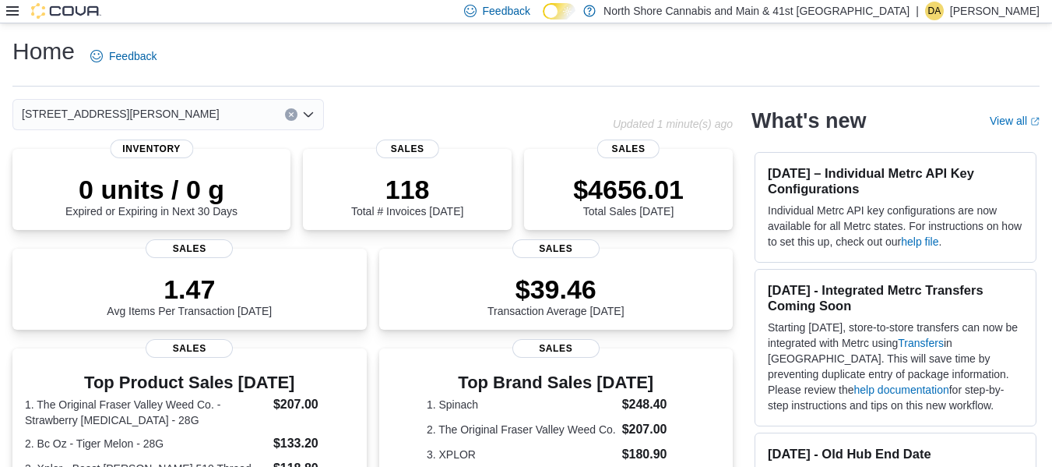
click at [19, 8] on div at bounding box center [53, 11] width 95 height 16
click at [10, 12] on icon at bounding box center [12, 10] width 12 height 9
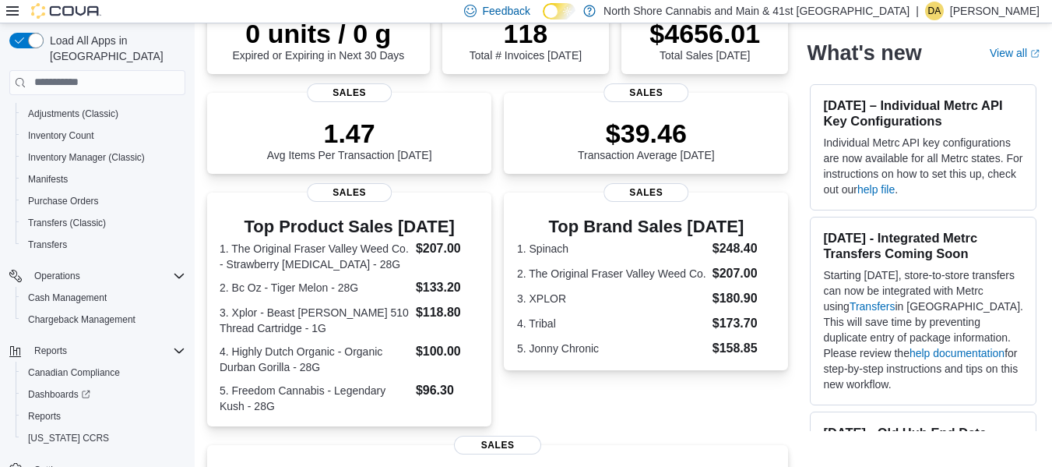
scroll to position [267, 0]
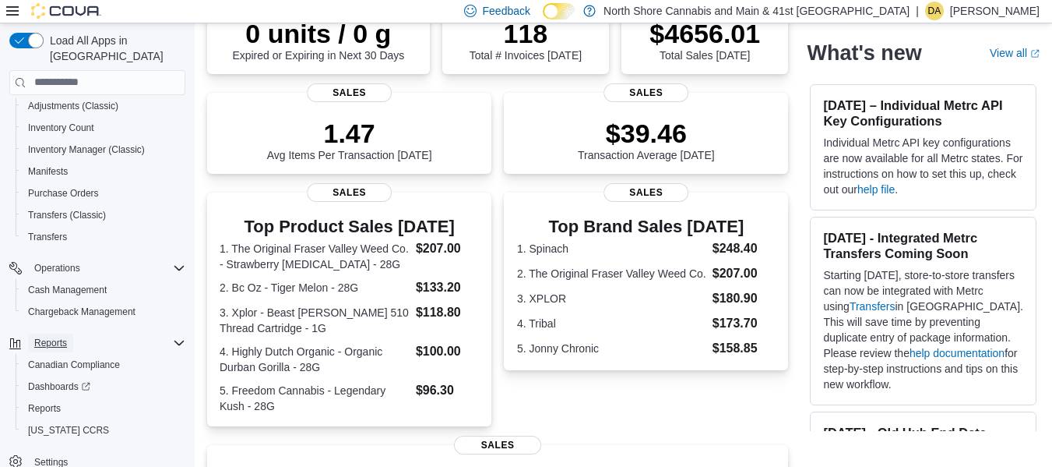
click at [62, 336] on span "Reports" at bounding box center [50, 342] width 33 height 12
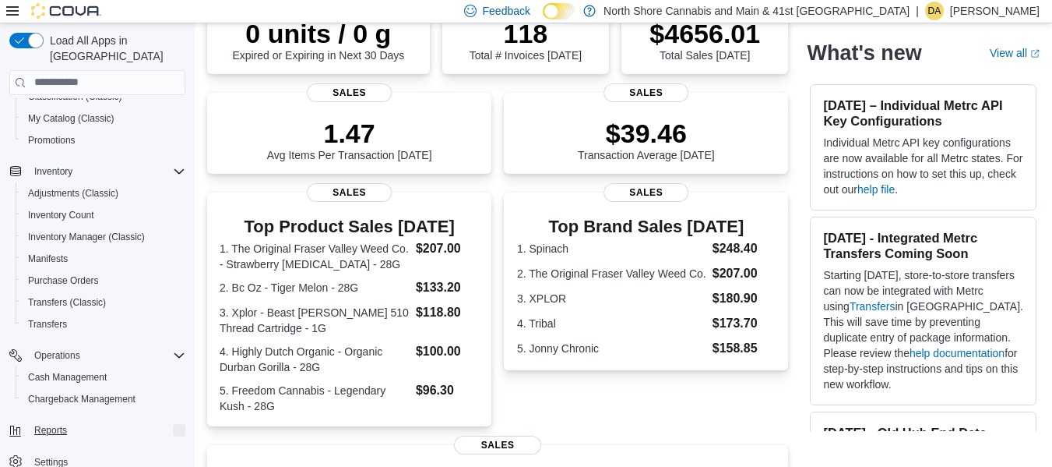
scroll to position [180, 0]
click at [51, 421] on span "Reports" at bounding box center [50, 430] width 33 height 19
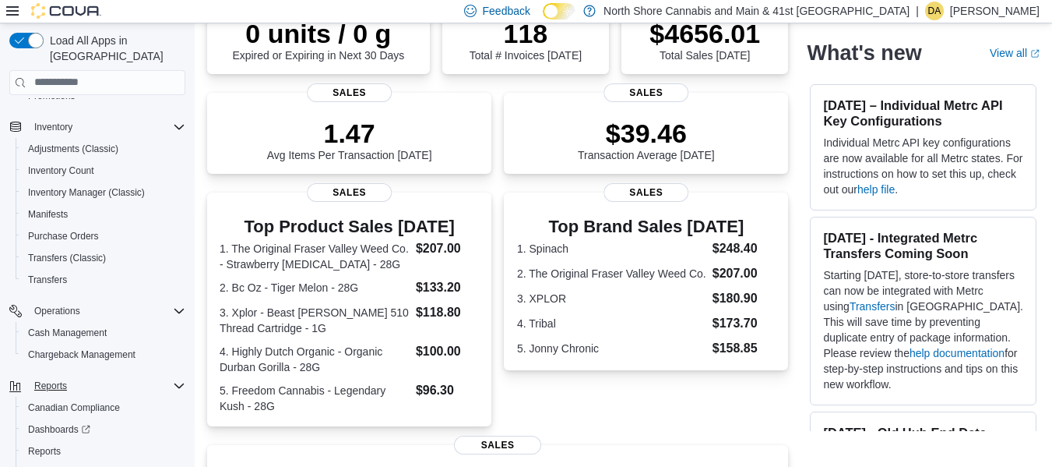
scroll to position [267, 0]
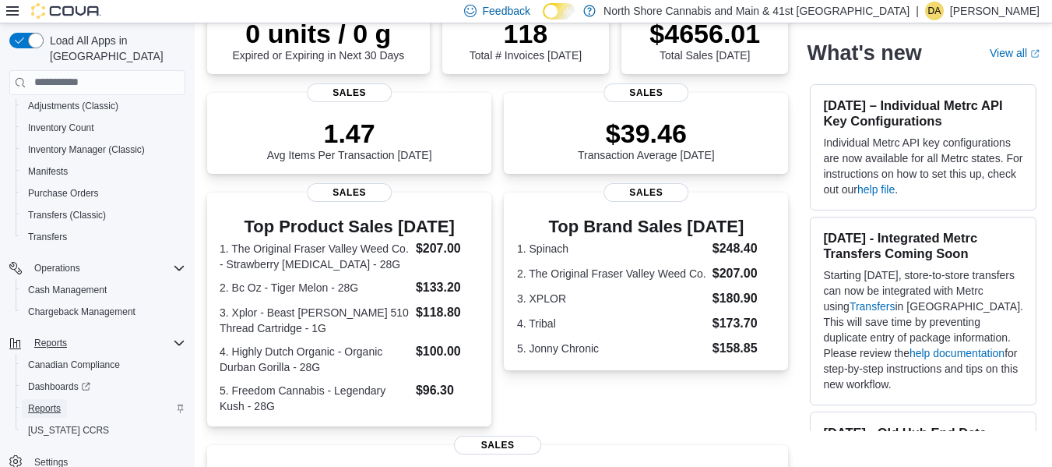
click at [42, 402] on span "Reports" at bounding box center [44, 408] width 33 height 12
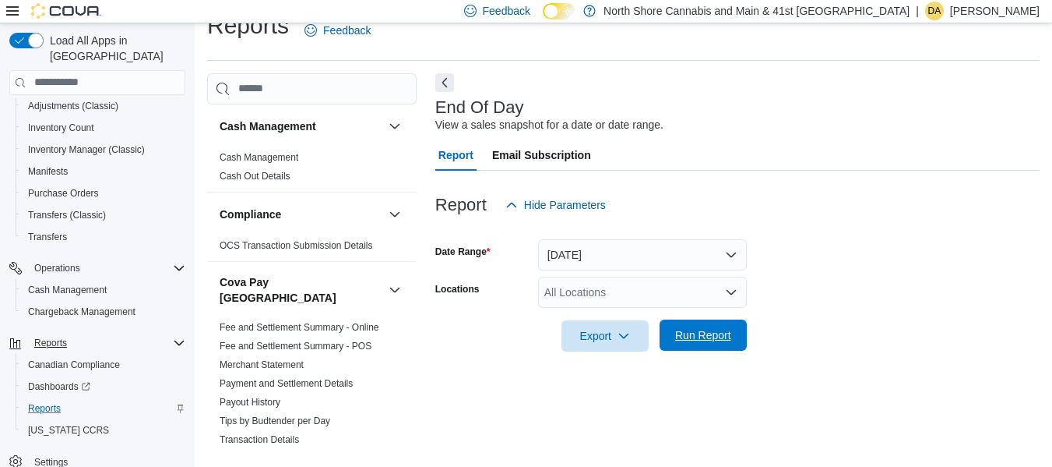
click at [734, 339] on span "Run Report" at bounding box center [703, 334] width 69 height 31
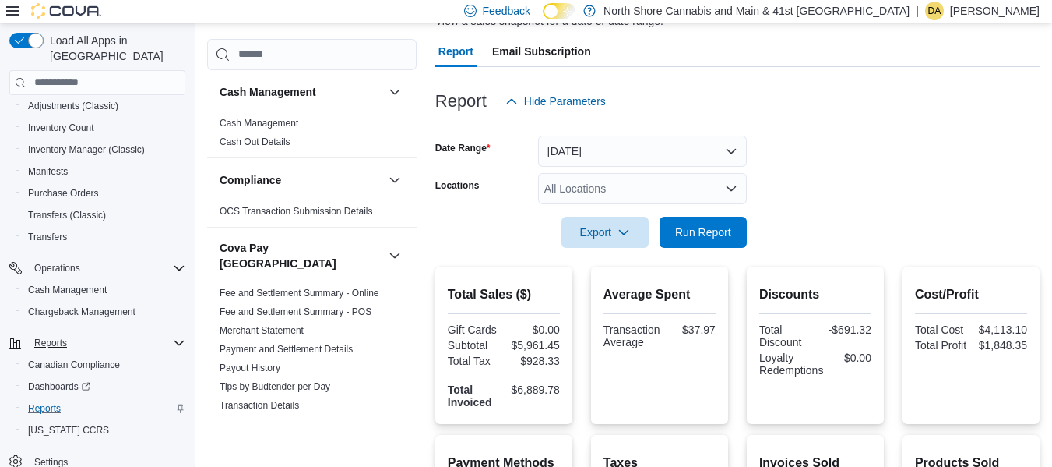
scroll to position [157, 0]
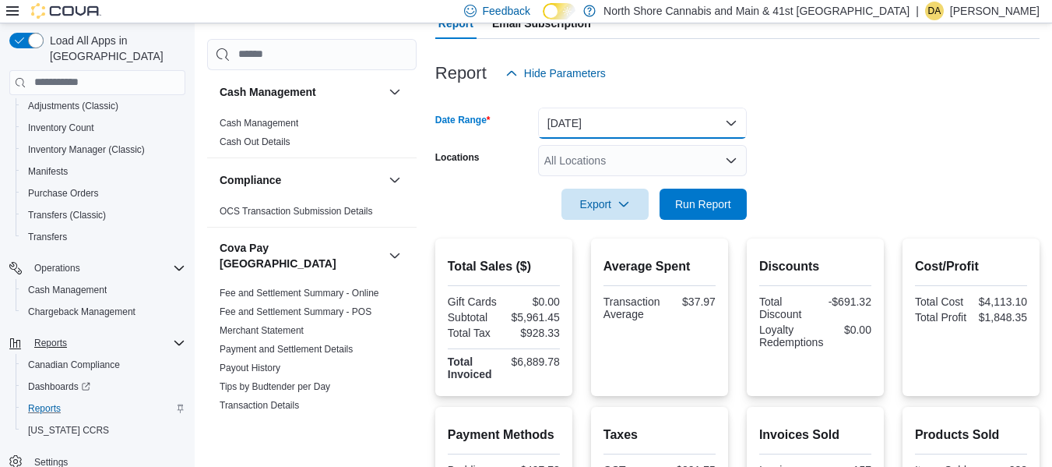
click at [556, 114] on button "[DATE]" at bounding box center [642, 122] width 209 height 31
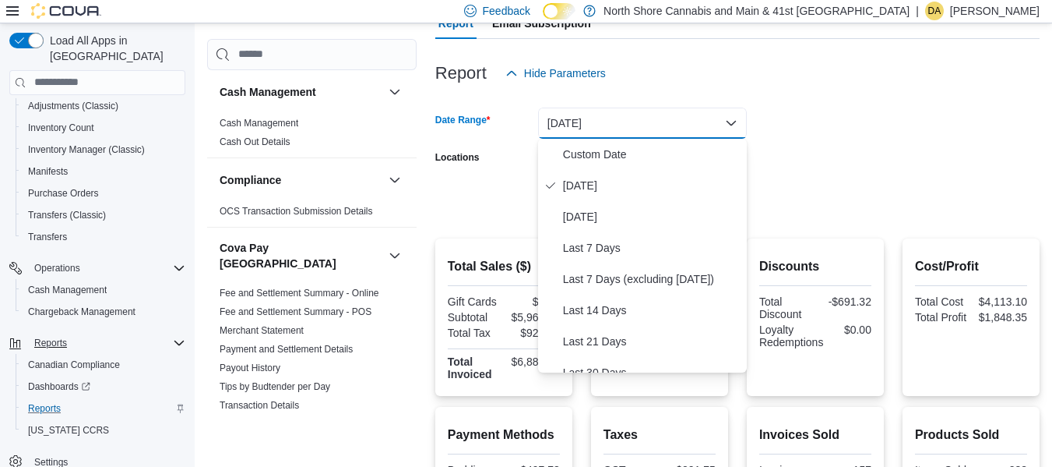
click at [505, 169] on div "Locations" at bounding box center [483, 160] width 97 height 31
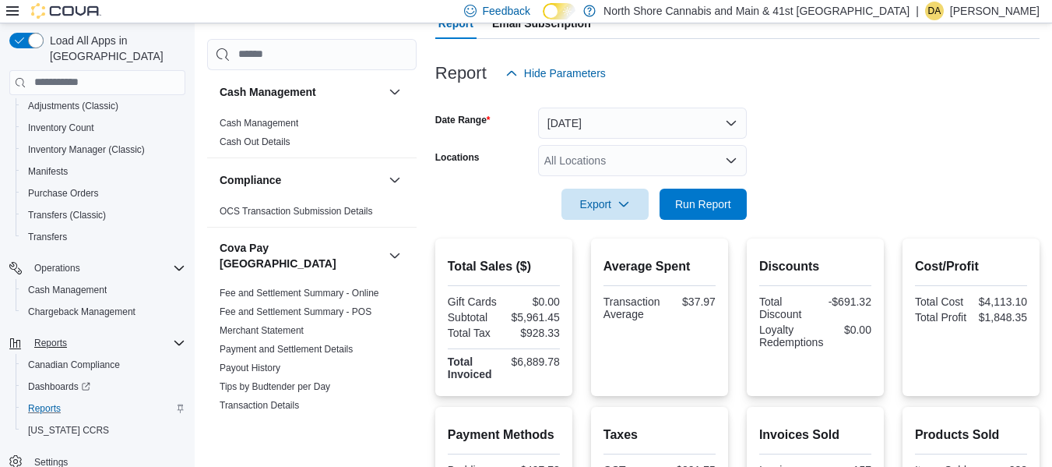
click at [566, 159] on div "All Locations" at bounding box center [642, 160] width 209 height 31
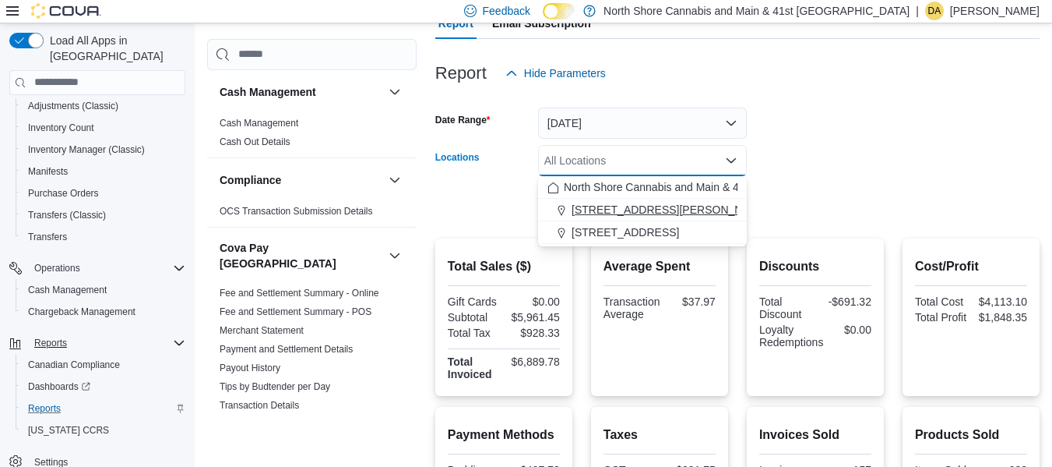
click at [603, 203] on span "[STREET_ADDRESS][PERSON_NAME]" at bounding box center [671, 210] width 198 height 16
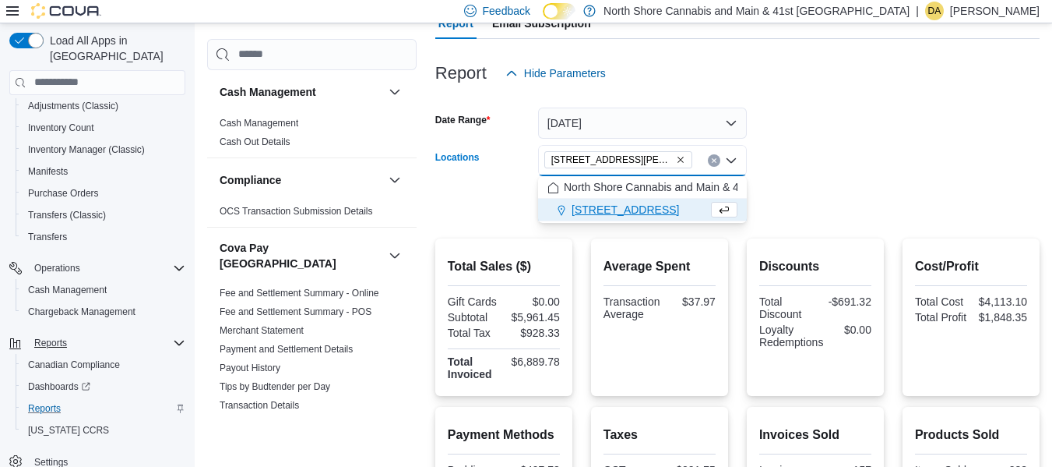
click at [822, 174] on form "Date Range [DATE] Locations [STREET_ADDRESS][PERSON_NAME] Selected. [STREET_ADD…" at bounding box center [737, 154] width 604 height 131
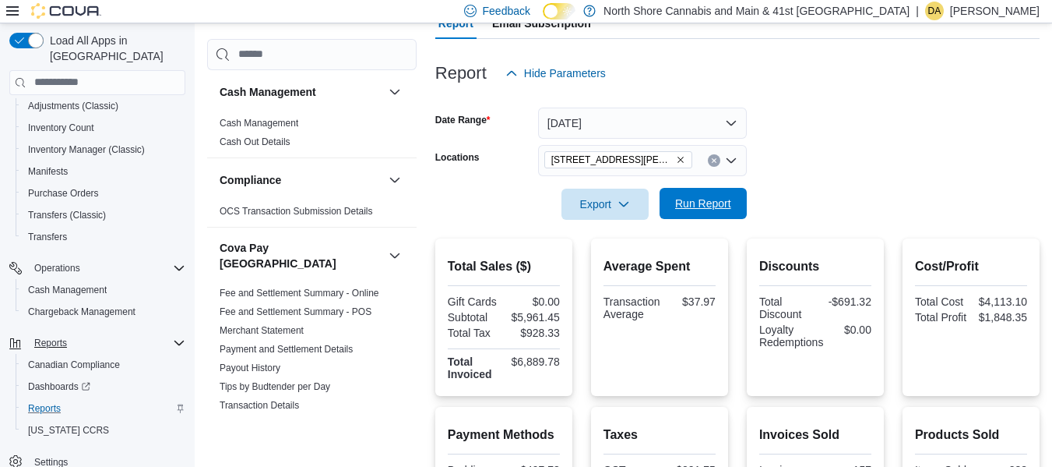
click at [703, 201] on span "Run Report" at bounding box center [703, 203] width 56 height 16
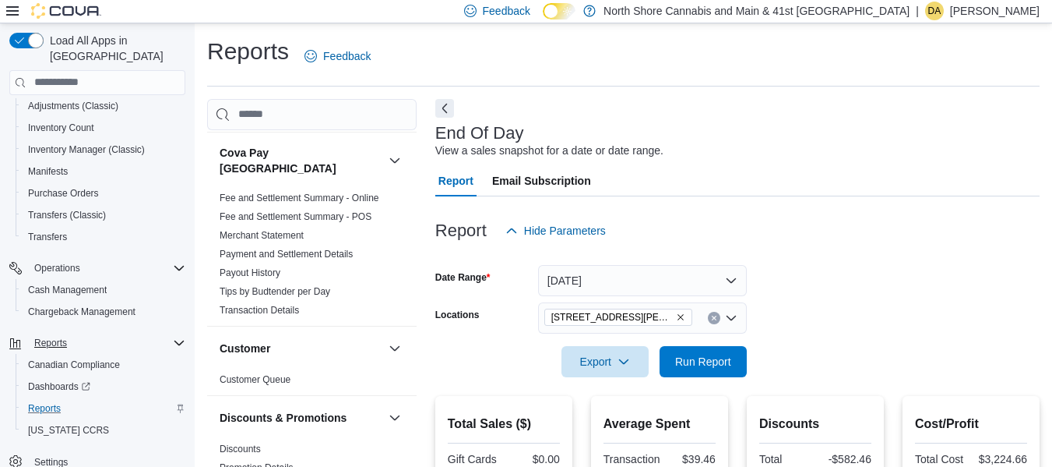
scroll to position [156, 0]
click at [310, 285] on link "Tips by Budtender per Day" at bounding box center [275, 290] width 111 height 11
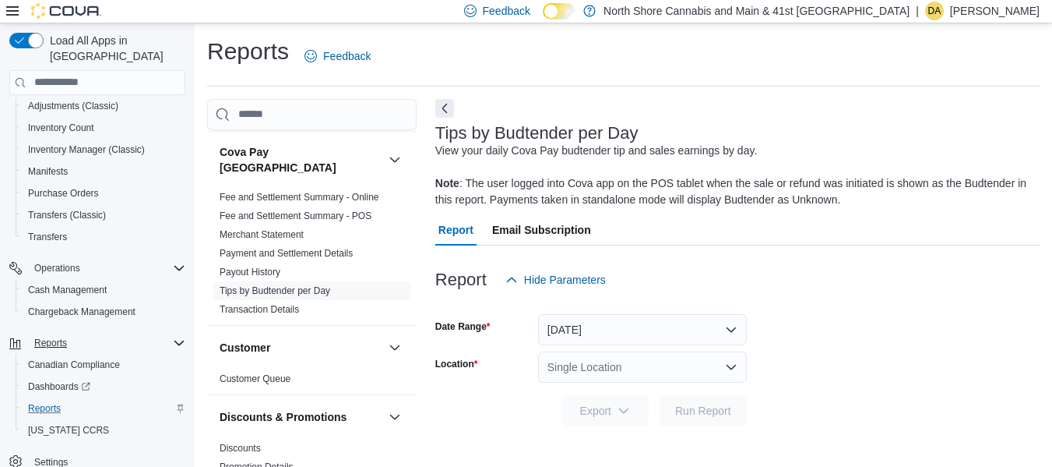
scroll to position [26, 0]
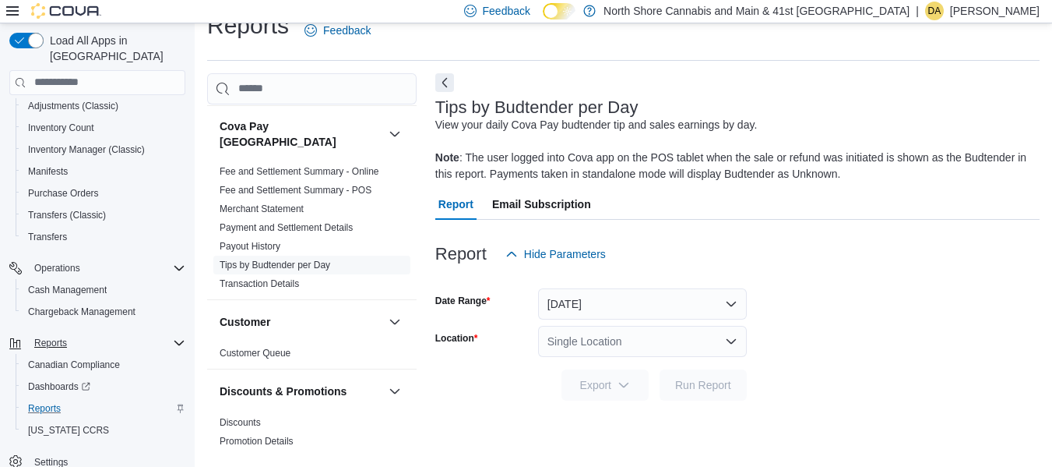
click at [572, 344] on div "Single Location" at bounding box center [642, 341] width 209 height 31
click at [578, 308] on button "[DATE]" at bounding box center [642, 303] width 209 height 31
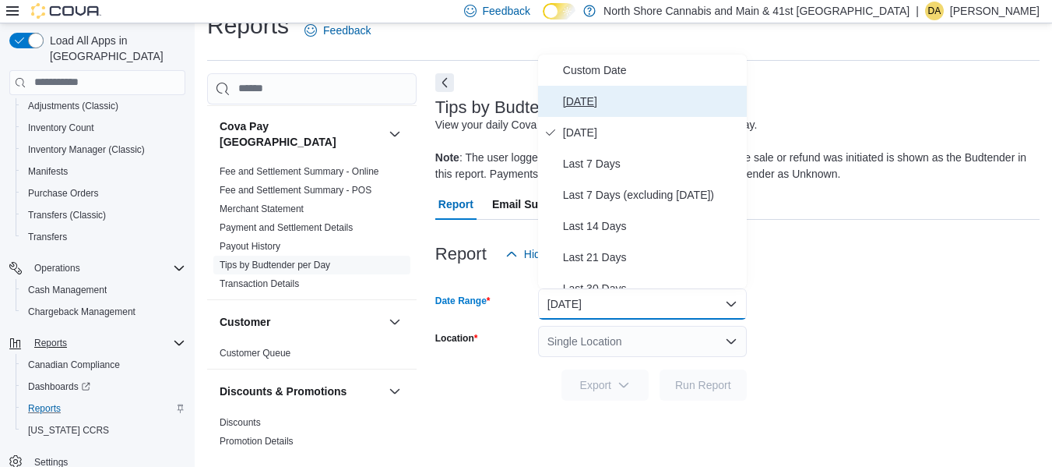
click at [617, 95] on span "[DATE]" at bounding box center [652, 101] width 178 height 19
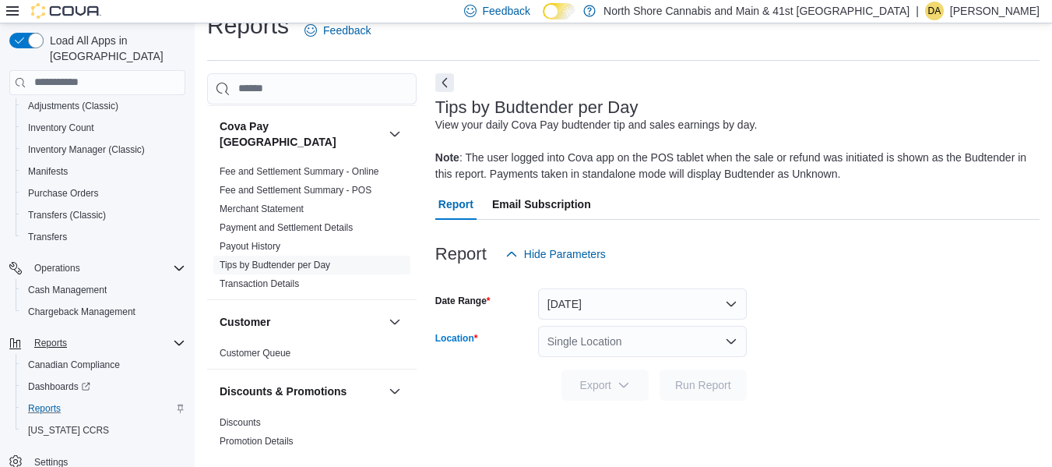
click at [569, 348] on div "Single Location" at bounding box center [642, 341] width 209 height 31
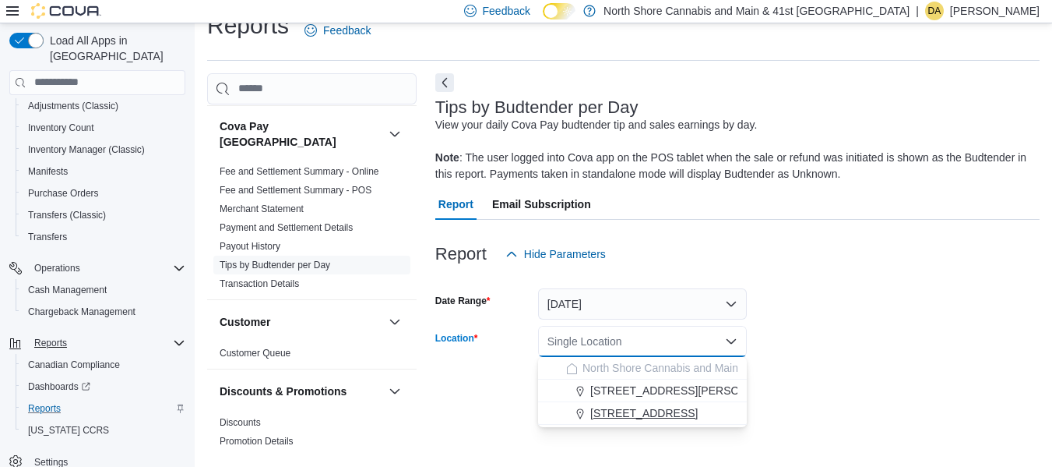
click at [604, 408] on span "[STREET_ADDRESS]" at bounding box center [643, 413] width 107 height 16
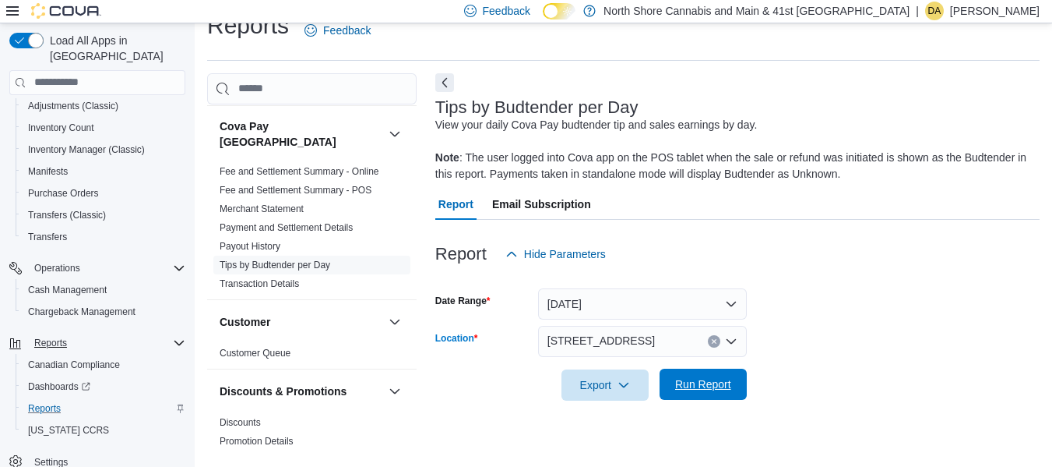
click at [685, 379] on span "Run Report" at bounding box center [703, 384] width 56 height 16
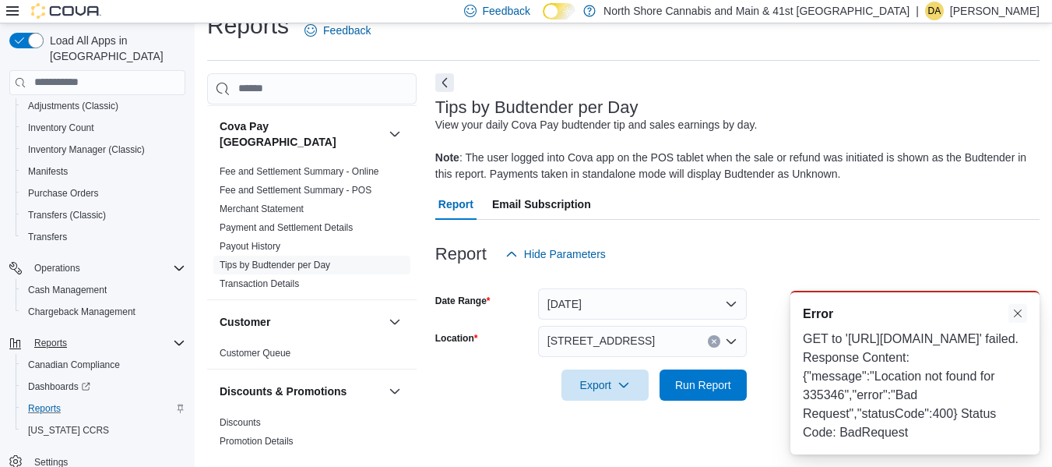
click at [1016, 304] on button "Dismiss toast" at bounding box center [1018, 313] width 19 height 19
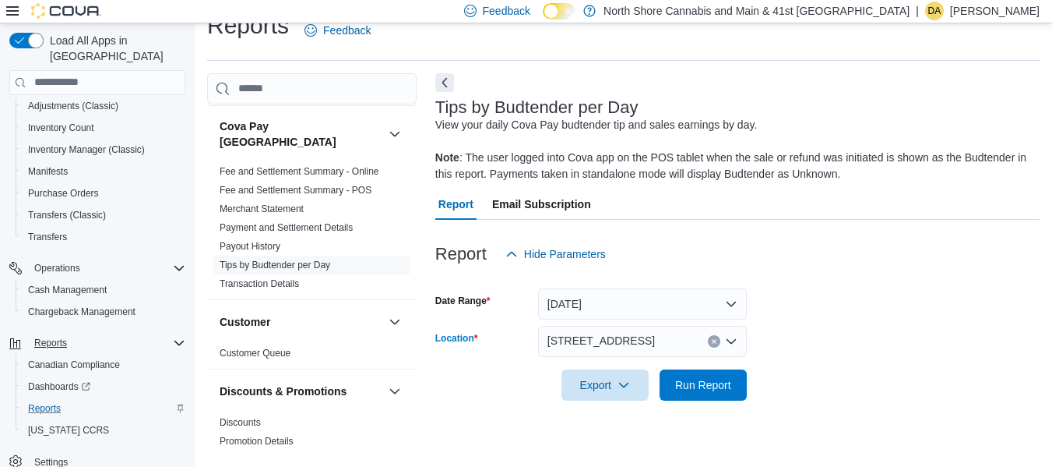
click at [653, 340] on div "[STREET_ADDRESS]" at bounding box center [642, 341] width 209 height 31
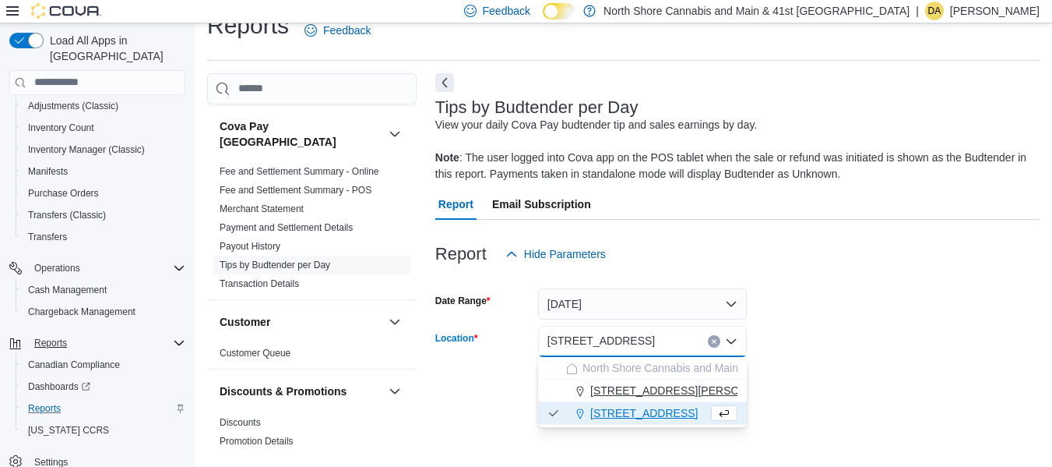
click at [639, 400] on button "[STREET_ADDRESS][PERSON_NAME]" at bounding box center [642, 390] width 209 height 23
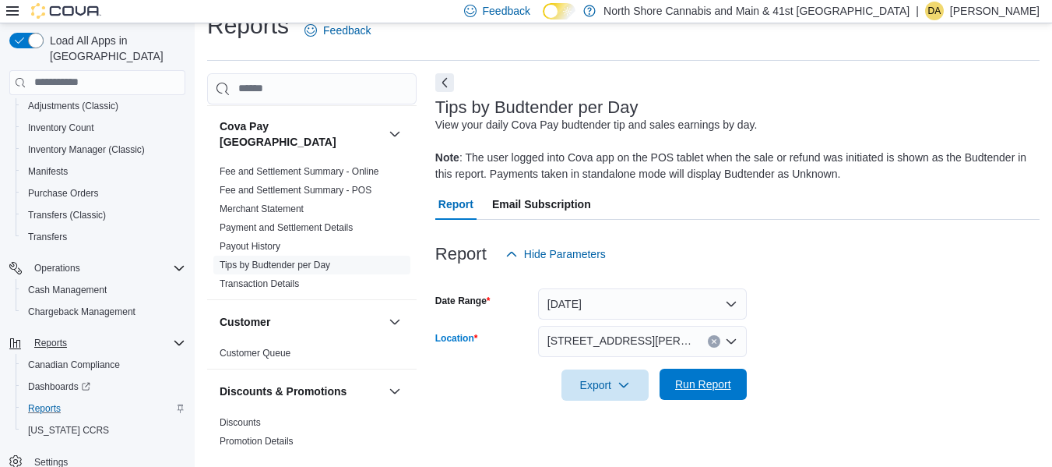
click at [675, 386] on span "Run Report" at bounding box center [703, 384] width 56 height 16
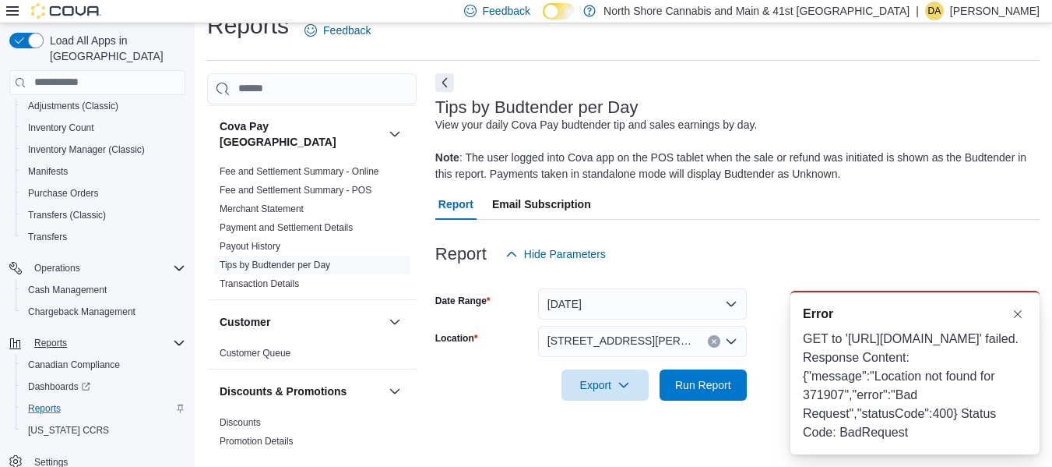
click at [1008, 305] on div "Error" at bounding box center [915, 314] width 224 height 19
click at [1020, 304] on button "Dismiss toast" at bounding box center [1018, 313] width 19 height 19
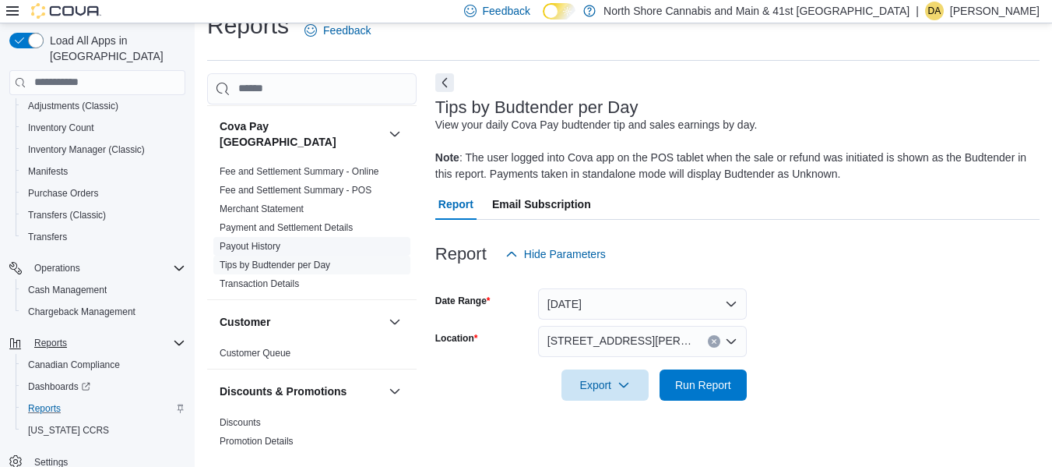
click at [273, 241] on link "Payout History" at bounding box center [250, 246] width 61 height 11
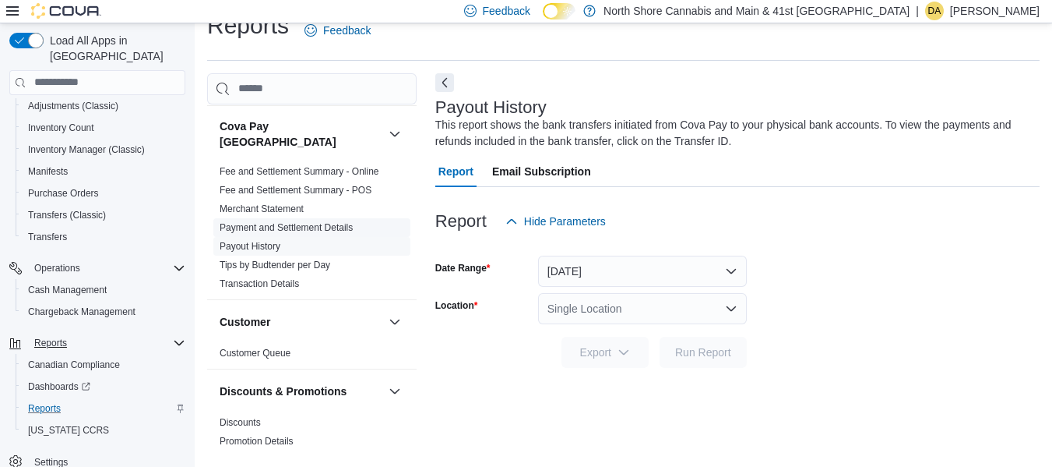
click at [291, 222] on link "Payment and Settlement Details" at bounding box center [286, 227] width 133 height 11
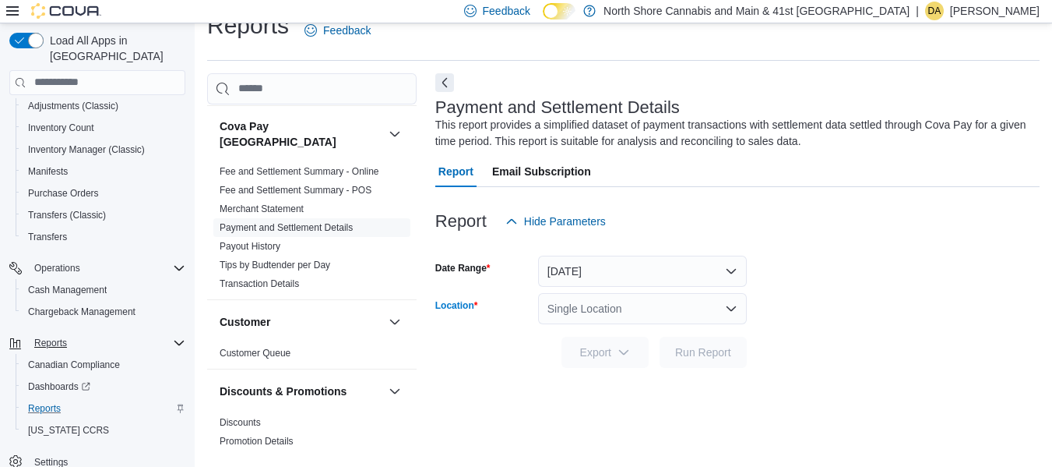
click at [639, 301] on div "Single Location" at bounding box center [642, 308] width 209 height 31
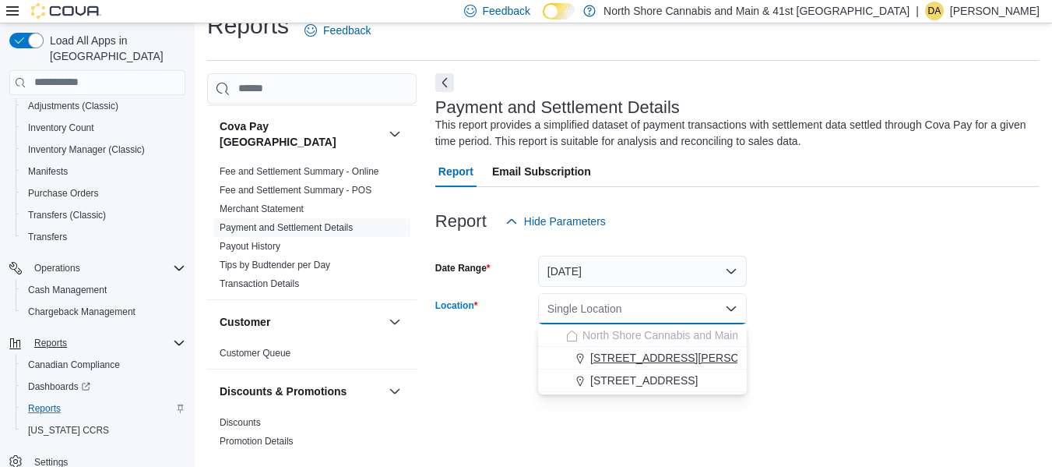
click at [636, 352] on span "[STREET_ADDRESS][PERSON_NAME]" at bounding box center [689, 358] width 198 height 16
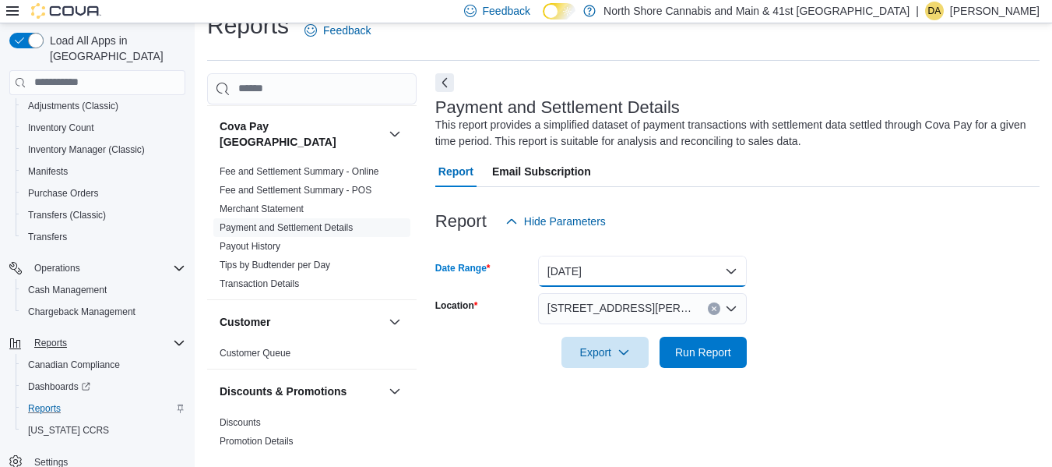
click at [637, 269] on button "[DATE]" at bounding box center [642, 270] width 209 height 31
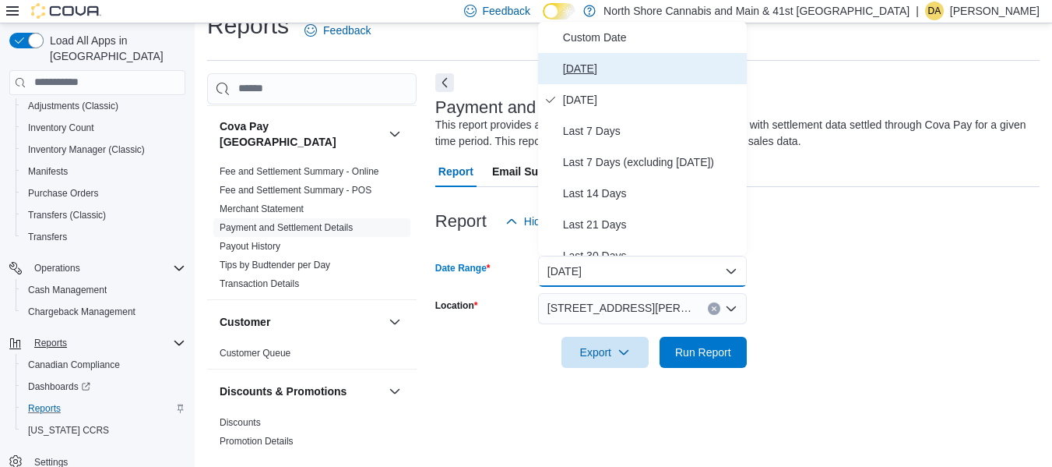
click at [571, 75] on span "[DATE]" at bounding box center [652, 68] width 178 height 19
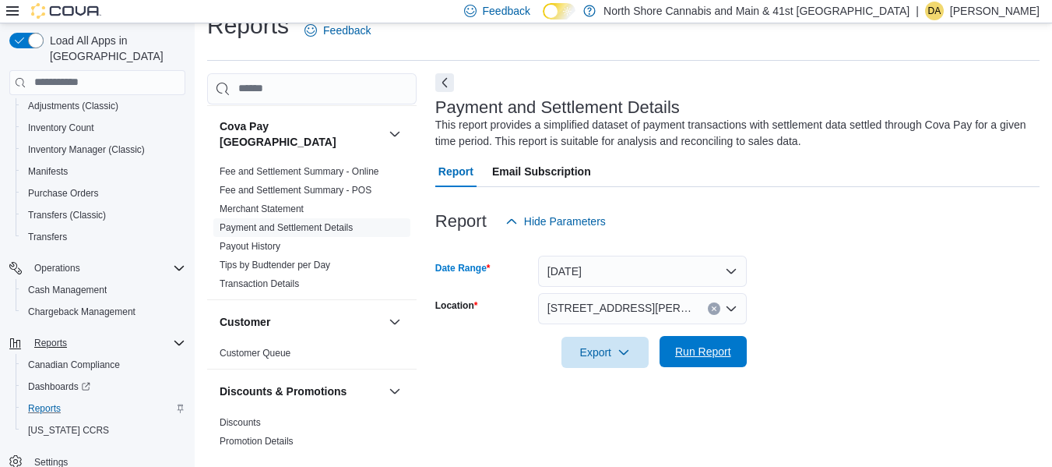
click at [702, 349] on span "Run Report" at bounding box center [703, 351] width 56 height 16
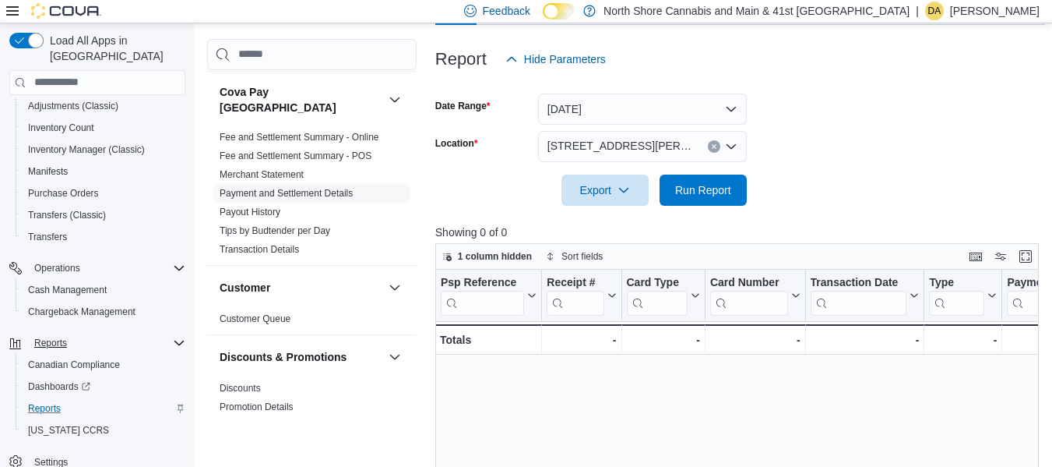
scroll to position [181, 0]
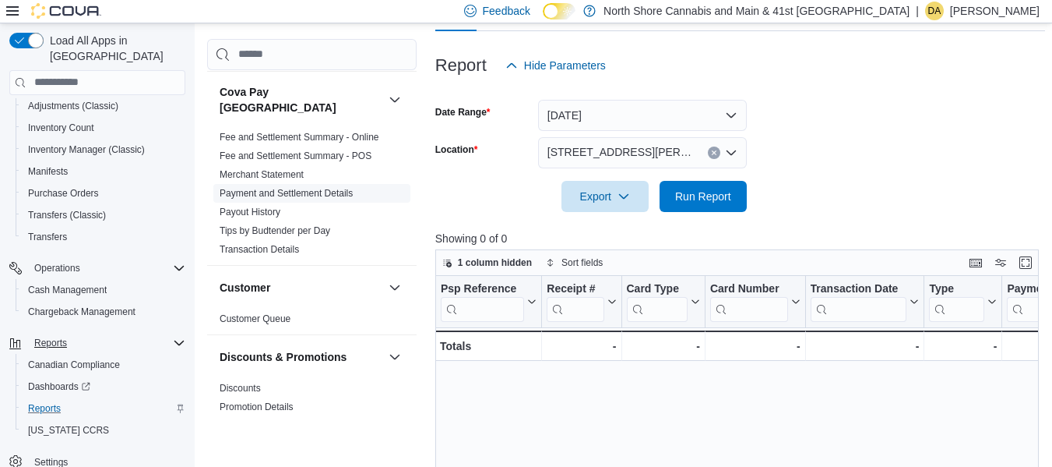
drag, startPoint x: 325, startPoint y: 146, endPoint x: 348, endPoint y: 184, distance: 44.1
click at [325, 150] on link "Fee and Settlement Summary - POS" at bounding box center [296, 155] width 152 height 11
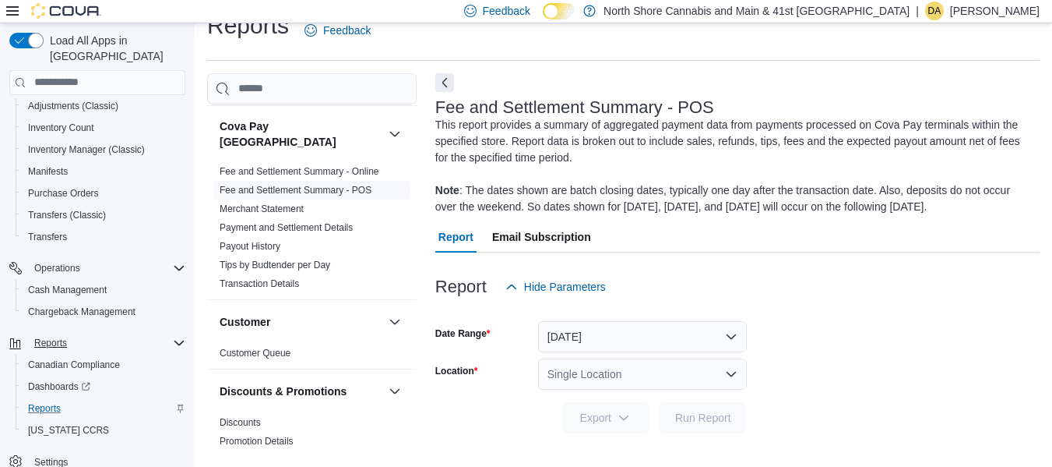
scroll to position [26, 0]
click at [586, 333] on button "[DATE]" at bounding box center [642, 336] width 209 height 31
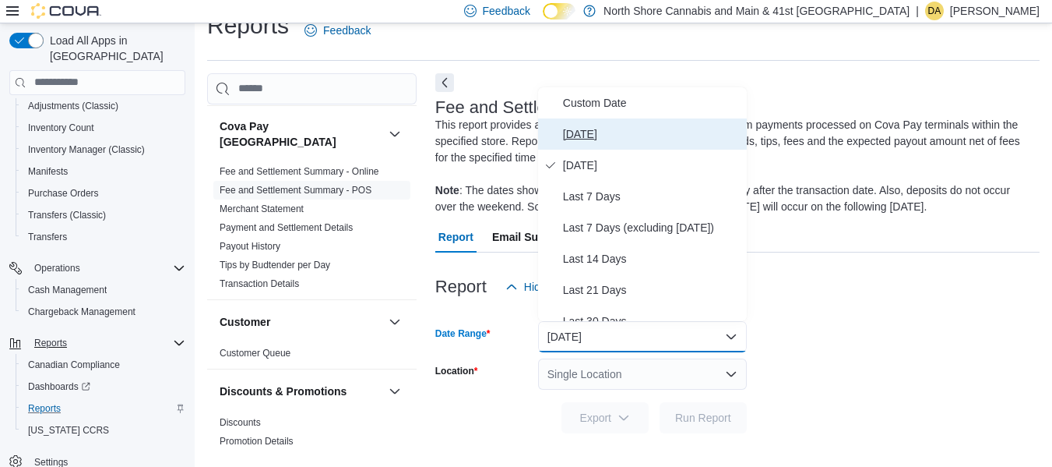
click at [576, 137] on span "[DATE]" at bounding box center [652, 134] width 178 height 19
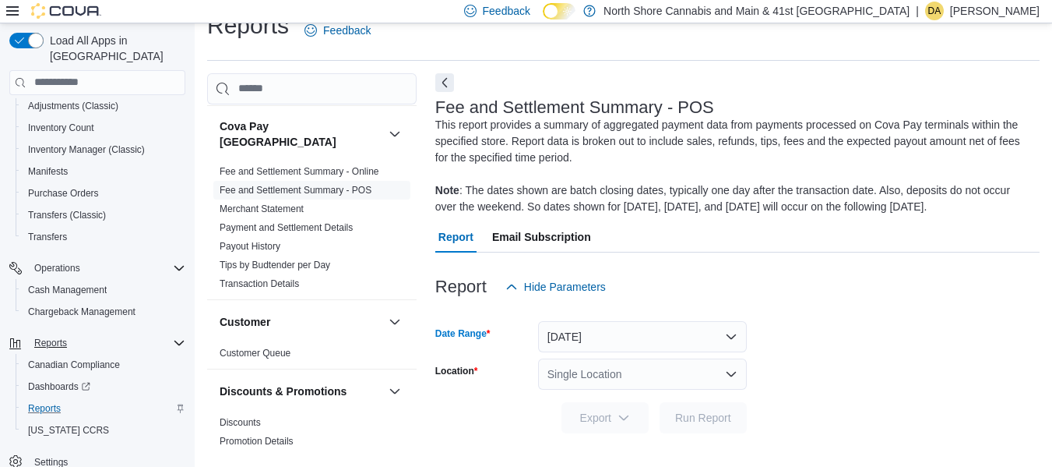
click at [623, 364] on div "Single Location" at bounding box center [642, 373] width 209 height 31
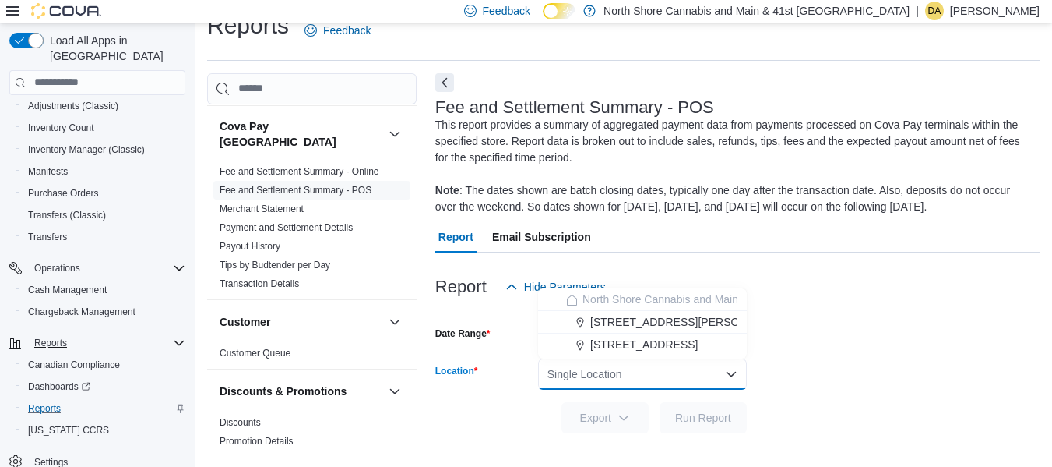
click at [634, 319] on span "[STREET_ADDRESS][PERSON_NAME]" at bounding box center [689, 322] width 198 height 16
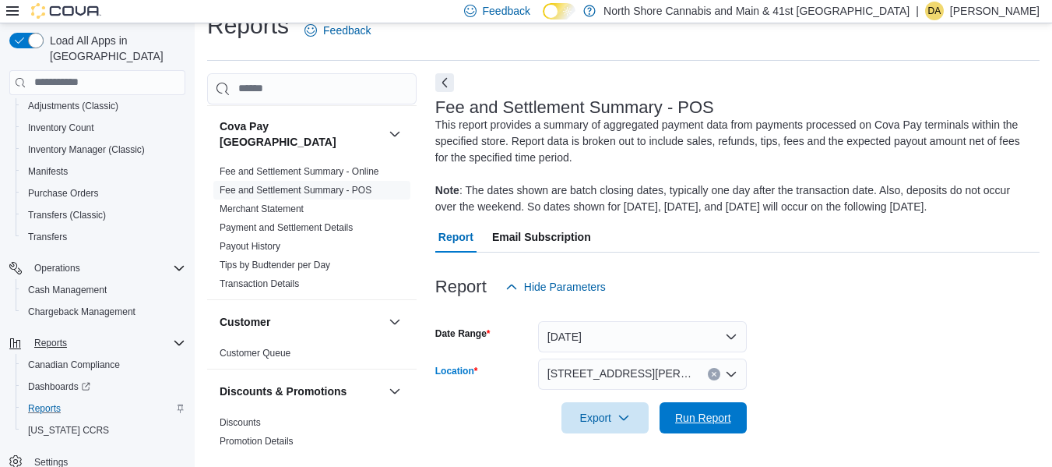
drag, startPoint x: 684, startPoint y: 409, endPoint x: 843, endPoint y: 216, distance: 250.6
click at [684, 410] on span "Run Report" at bounding box center [703, 418] width 56 height 16
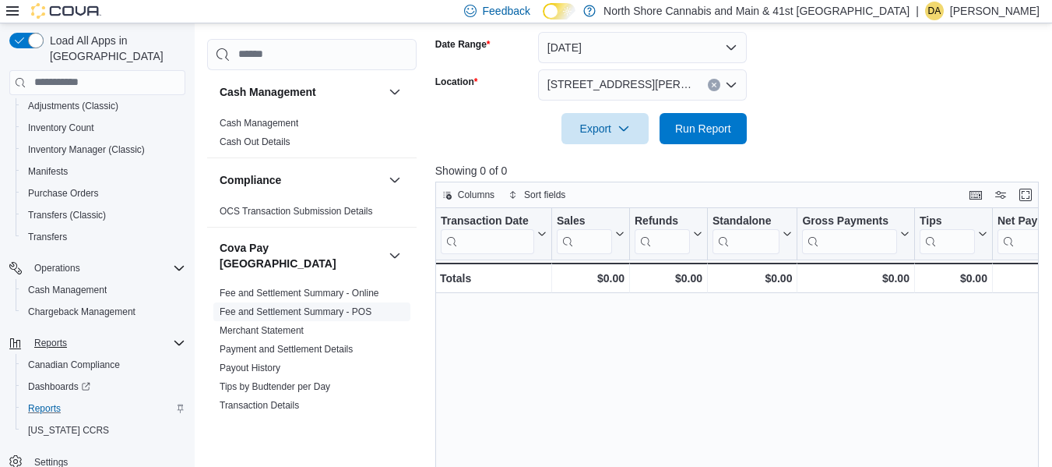
scroll to position [181, 0]
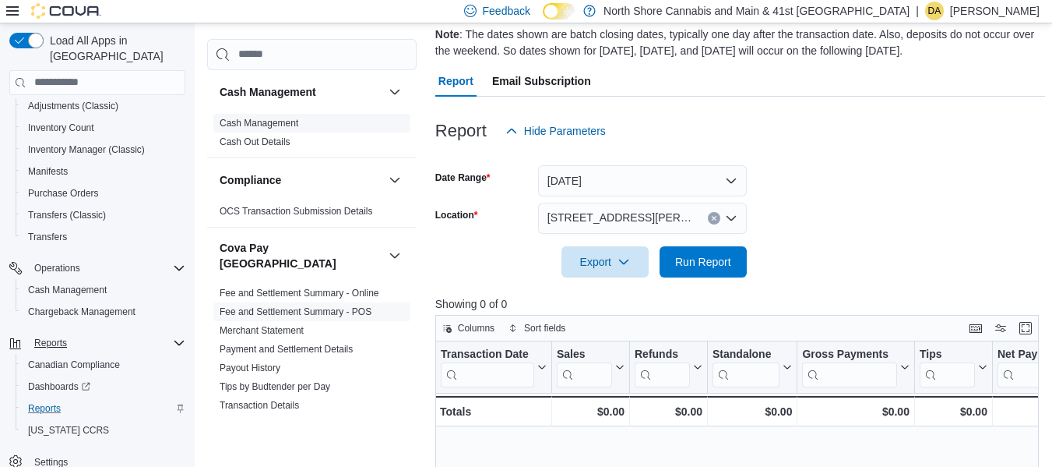
click at [278, 122] on link "Cash Management" at bounding box center [259, 123] width 79 height 11
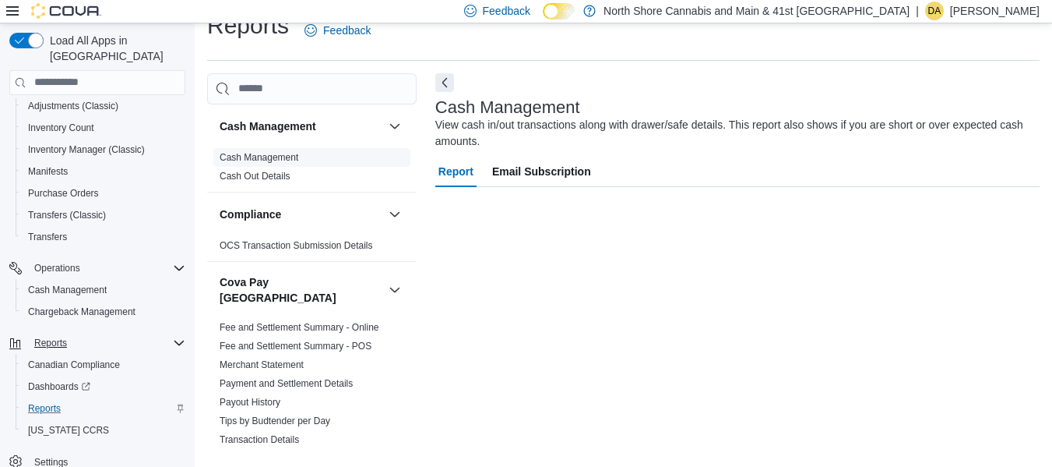
scroll to position [26, 0]
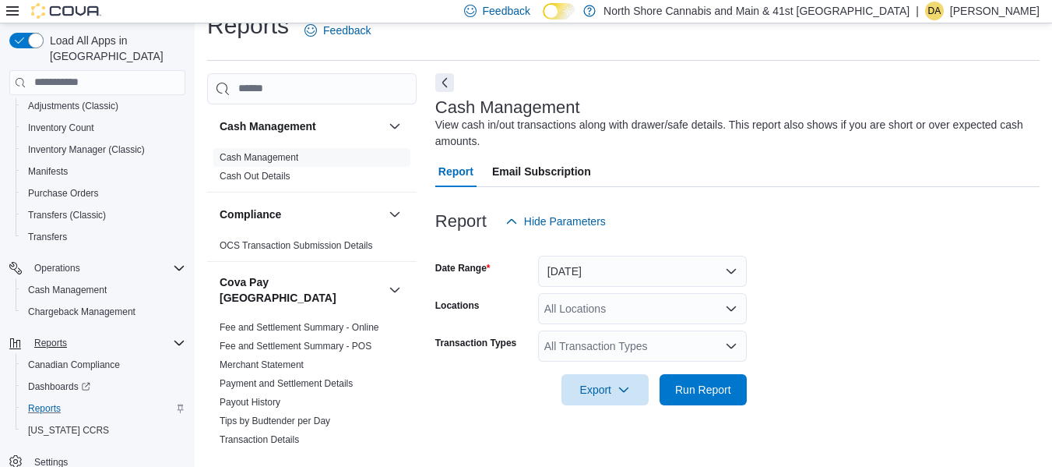
click at [593, 341] on div "All Transaction Types" at bounding box center [642, 345] width 209 height 31
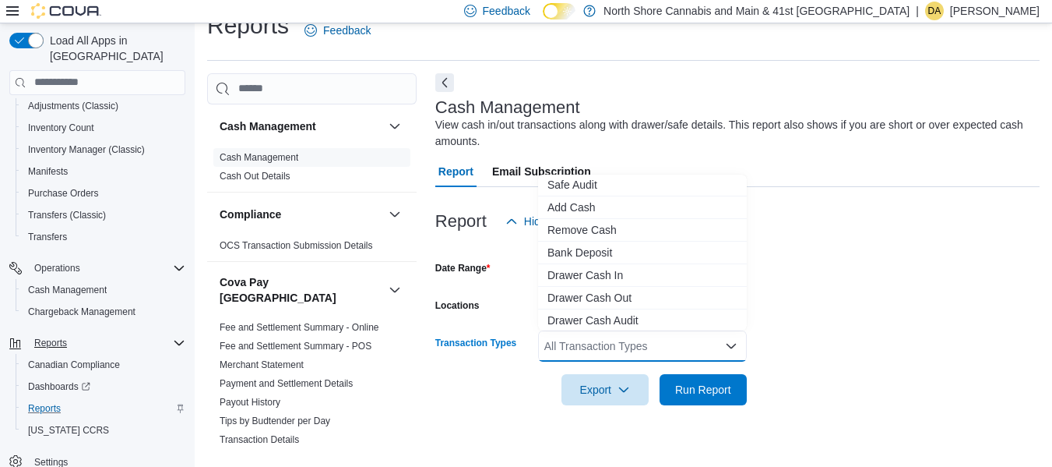
scroll to position [93, 0]
click at [847, 301] on form "Date Range [DATE] Locations All Locations Transaction Types All Transaction Typ…" at bounding box center [737, 321] width 604 height 168
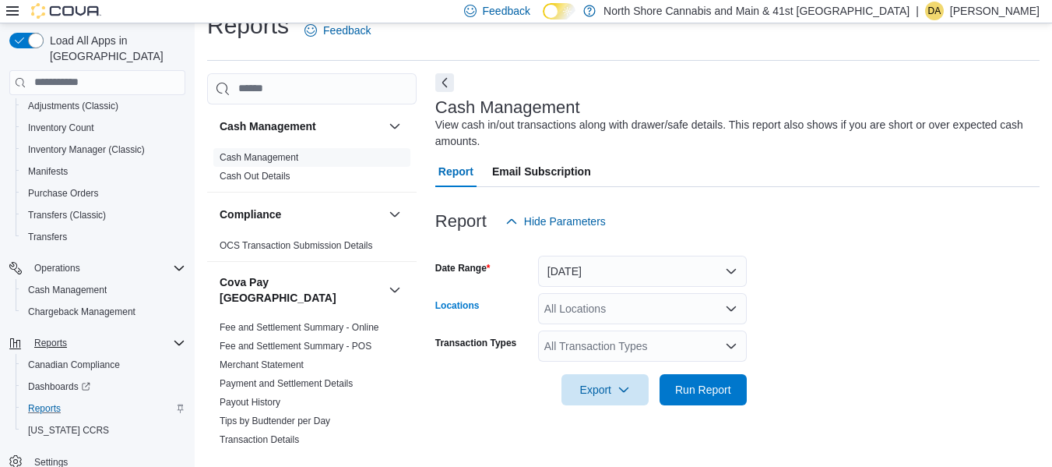
click at [554, 319] on div "All Locations" at bounding box center [642, 308] width 209 height 31
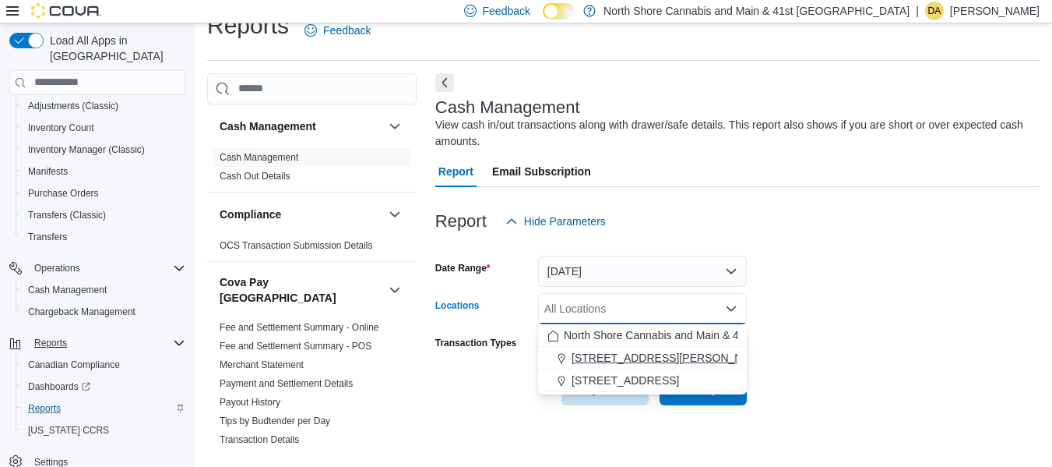
click at [616, 355] on span "[STREET_ADDRESS][PERSON_NAME]" at bounding box center [671, 358] width 198 height 16
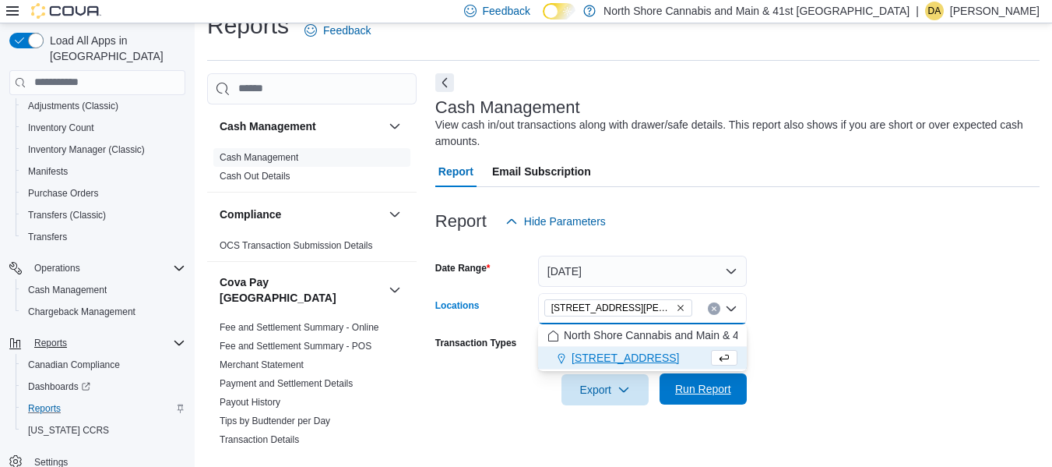
click at [681, 381] on span "Run Report" at bounding box center [703, 388] width 69 height 31
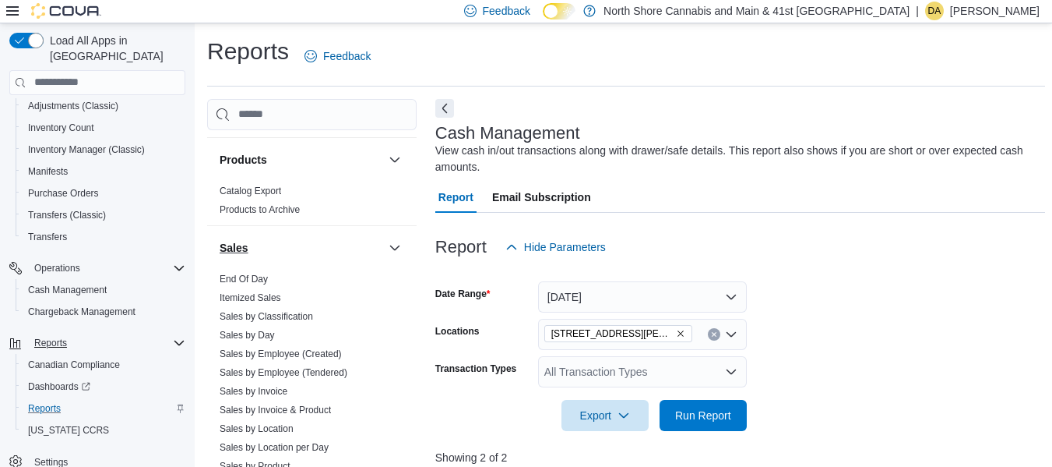
scroll to position [1103, 0]
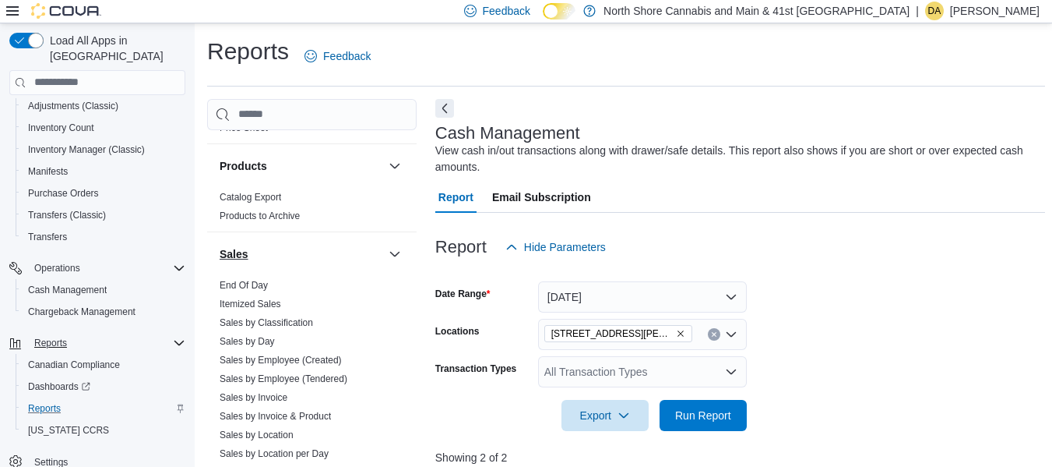
click at [239, 246] on h3 "Sales" at bounding box center [234, 254] width 29 height 16
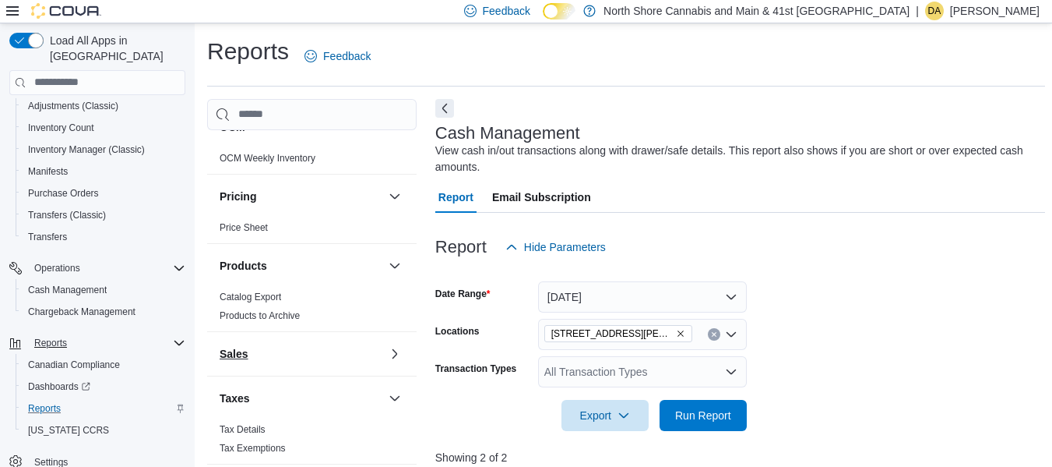
scroll to position [991, 0]
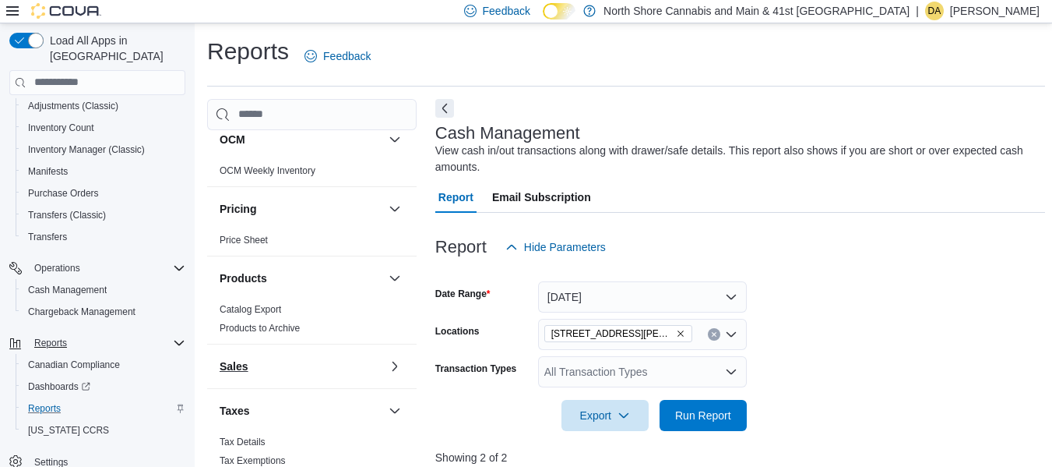
click at [245, 358] on h3 "Sales" at bounding box center [234, 366] width 29 height 16
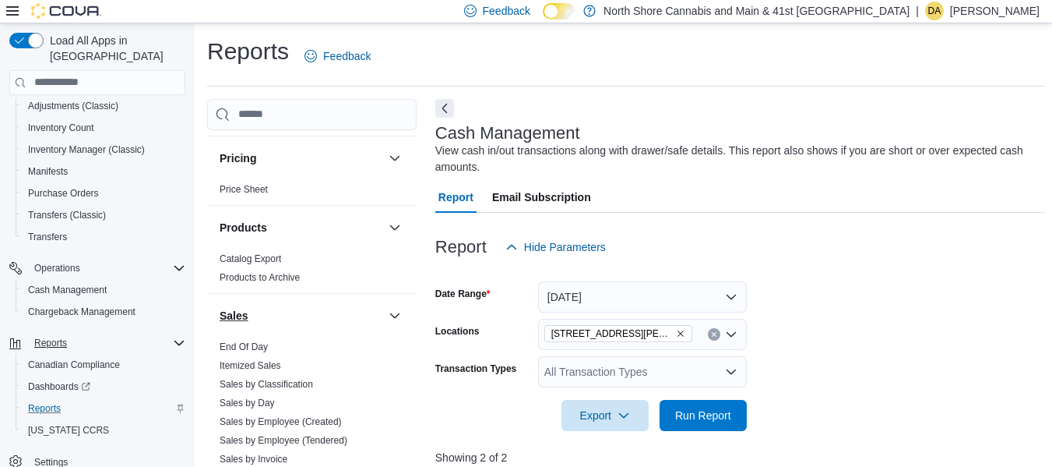
scroll to position [1069, 0]
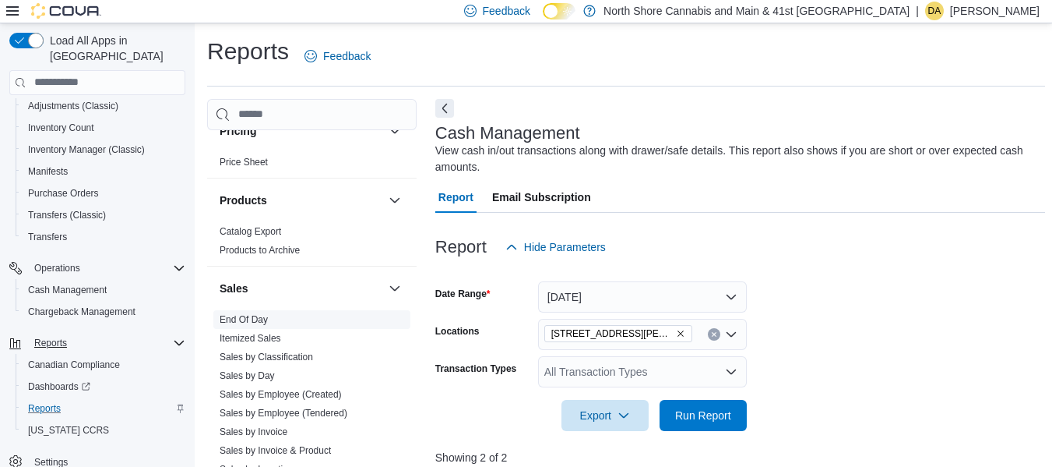
click at [255, 314] on link "End Of Day" at bounding box center [244, 319] width 48 height 11
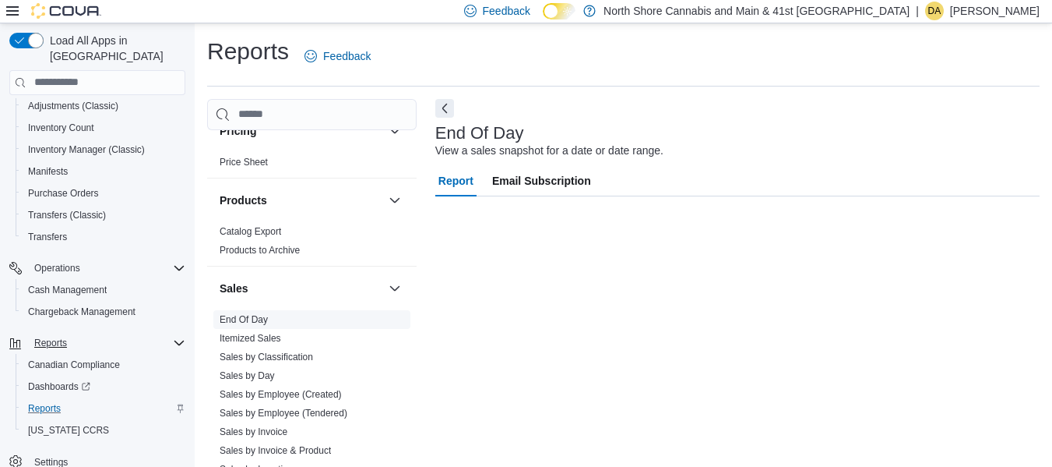
scroll to position [26, 0]
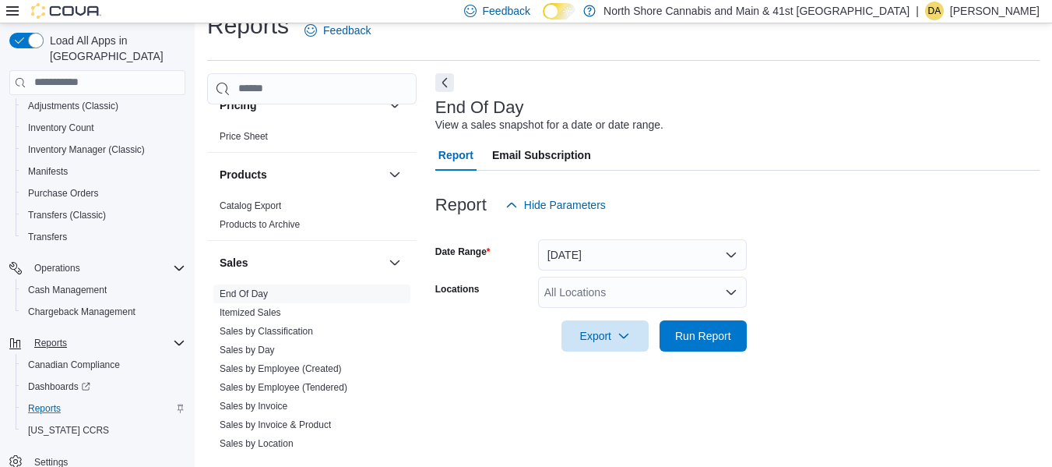
click at [572, 289] on div "All Locations" at bounding box center [642, 291] width 209 height 31
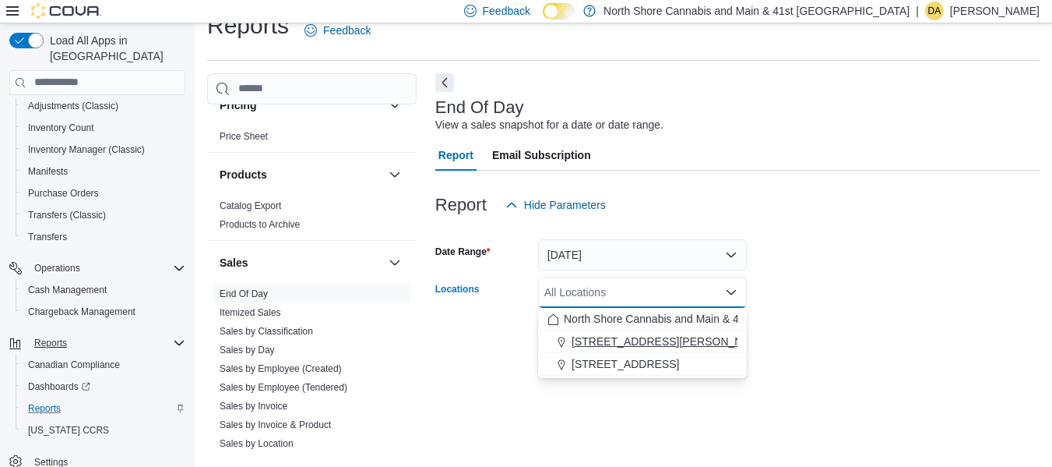
click at [597, 333] on span "[STREET_ADDRESS][PERSON_NAME]" at bounding box center [671, 341] width 198 height 16
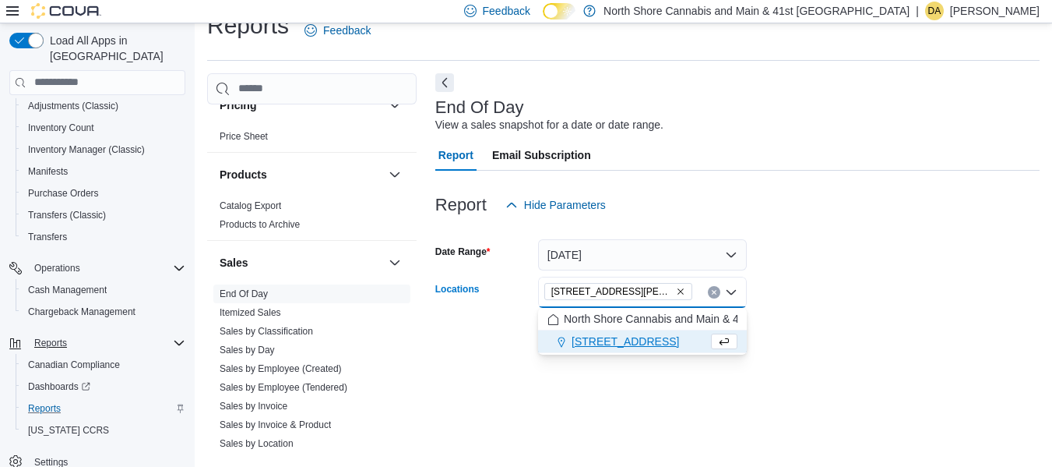
click at [679, 375] on div "End Of Day View a sales snapshot for a date or date range. Report Email Subscri…" at bounding box center [737, 263] width 604 height 381
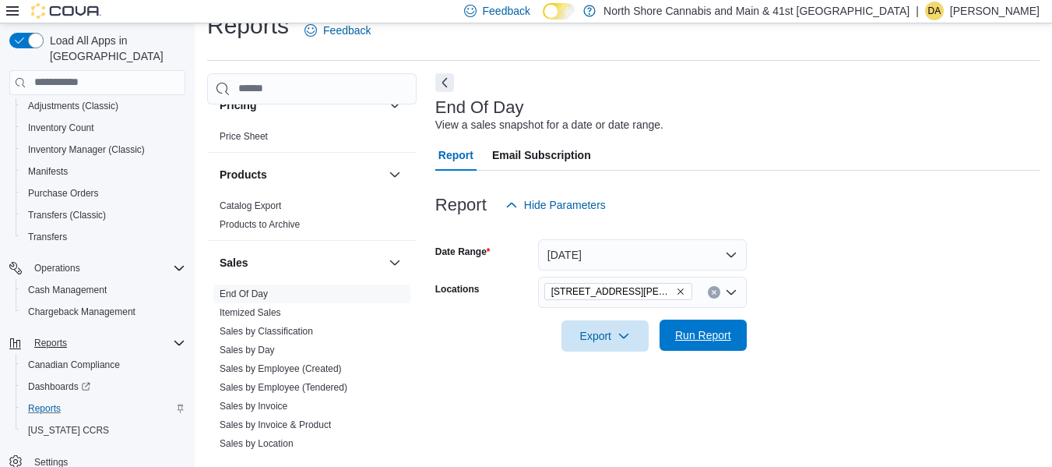
click at [688, 337] on span "Run Report" at bounding box center [703, 335] width 56 height 16
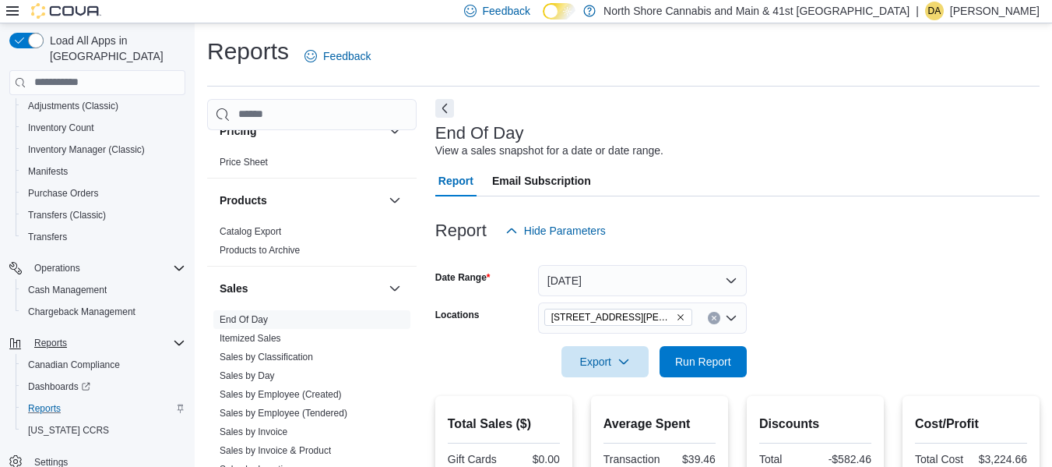
click at [566, 174] on span "Email Subscription" at bounding box center [541, 180] width 99 height 31
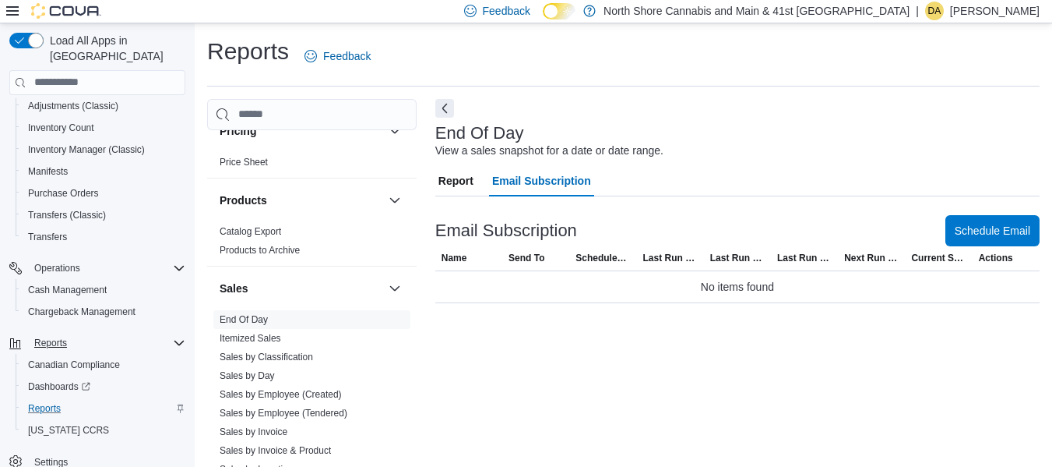
click at [442, 181] on span "Report" at bounding box center [455, 180] width 35 height 31
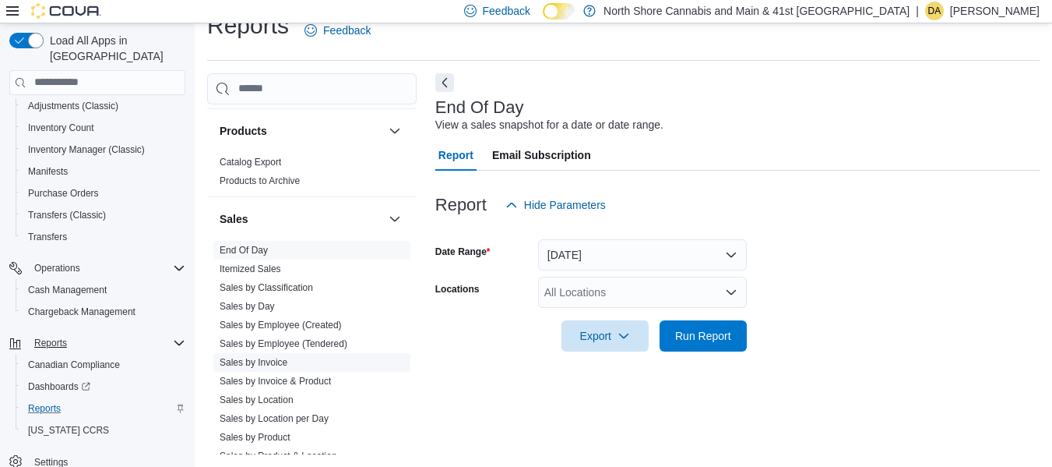
scroll to position [1146, 0]
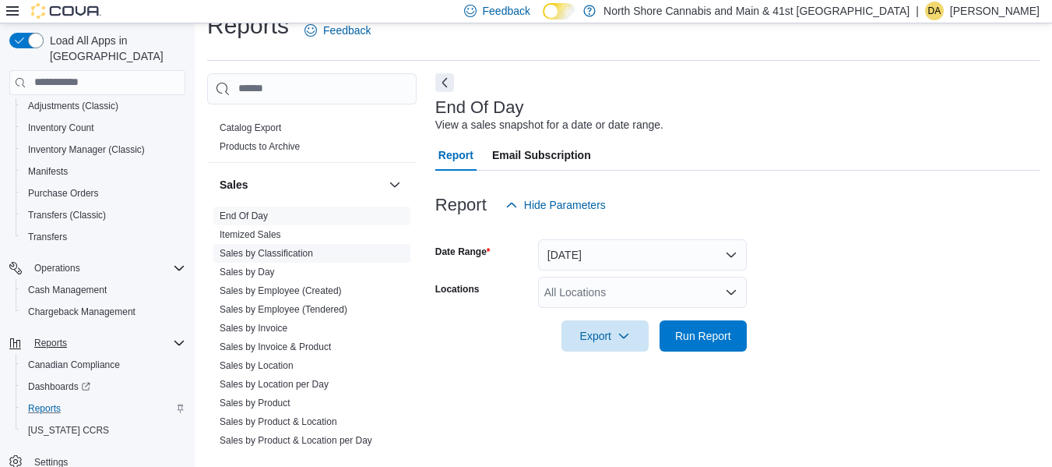
click at [280, 248] on link "Sales by Classification" at bounding box center [266, 253] width 93 height 11
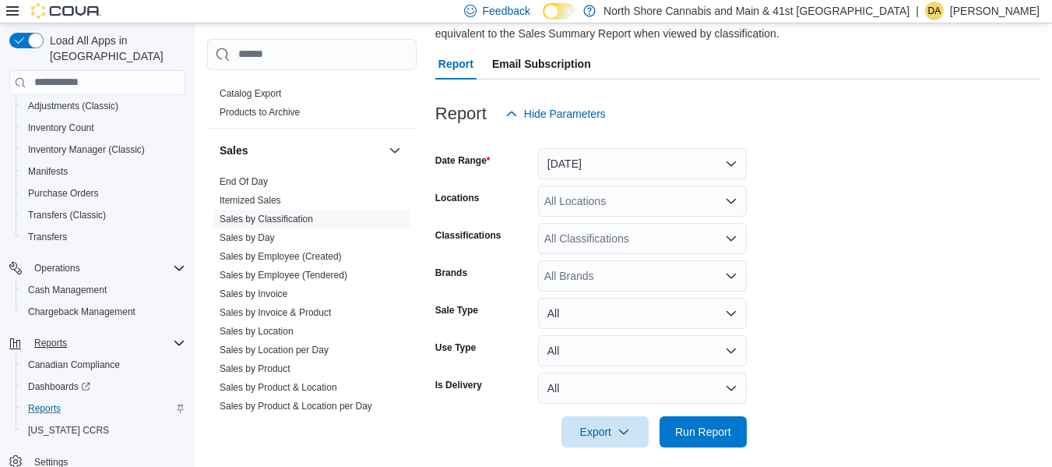
scroll to position [145, 0]
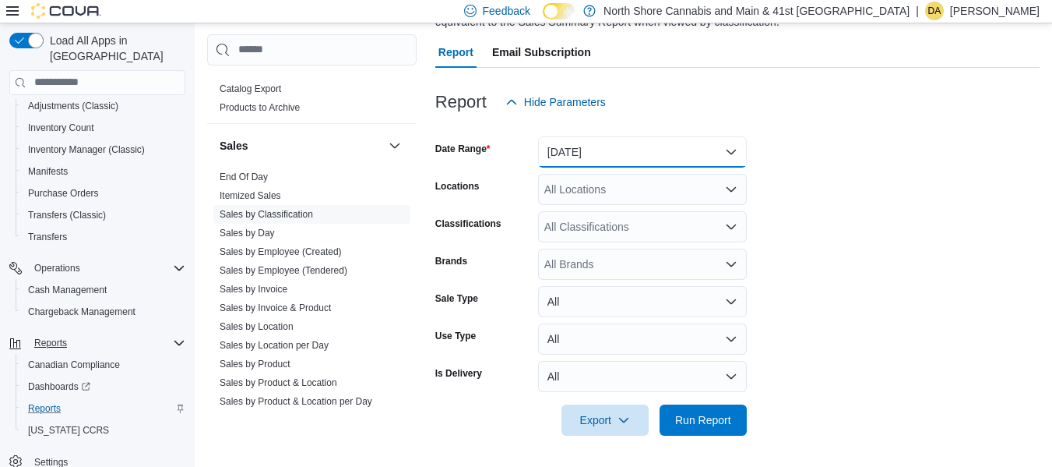
click at [608, 150] on button "[DATE]" at bounding box center [642, 151] width 209 height 31
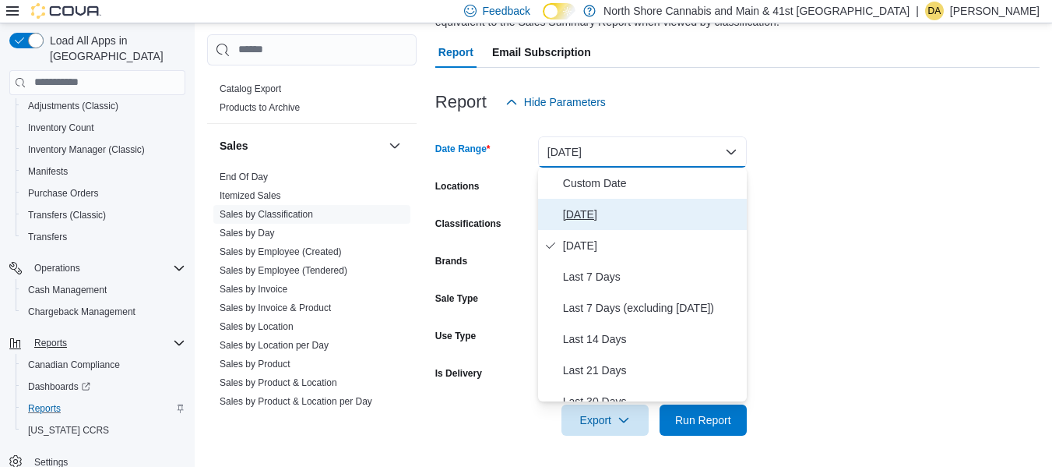
click at [577, 220] on span "[DATE]" at bounding box center [652, 214] width 178 height 19
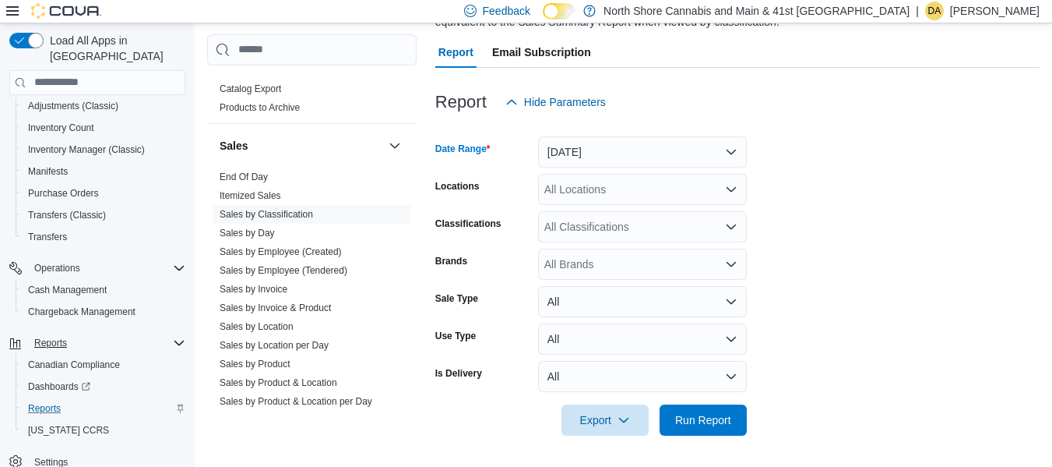
click at [604, 233] on div "All Classifications" at bounding box center [642, 226] width 209 height 31
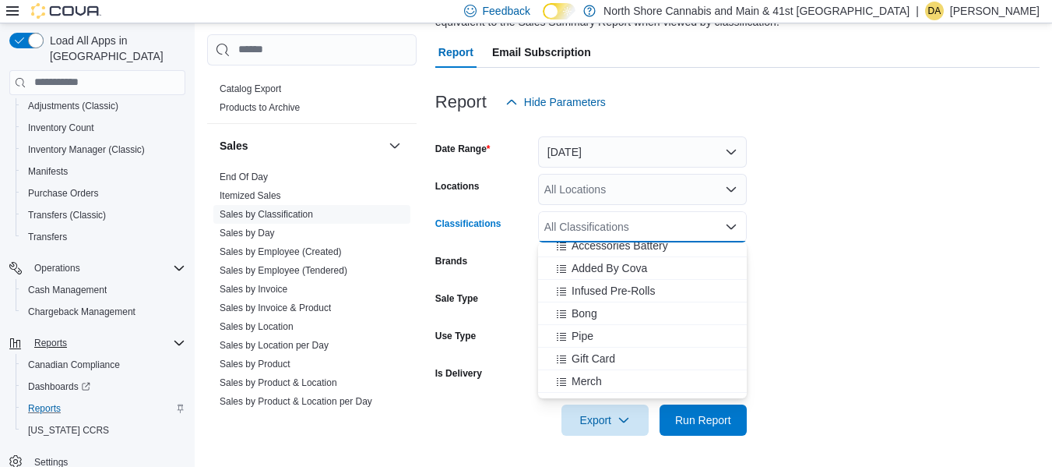
scroll to position [477, 0]
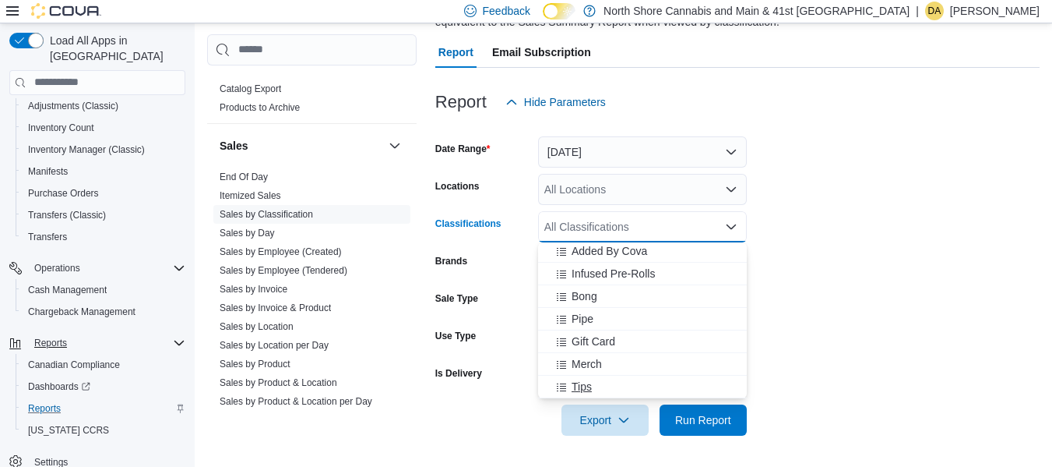
click at [600, 384] on div "Tips" at bounding box center [643, 387] width 190 height 16
click at [956, 223] on form "Date Range [DATE] Locations All Locations Classifications Tips Combo box. Selec…" at bounding box center [737, 277] width 604 height 318
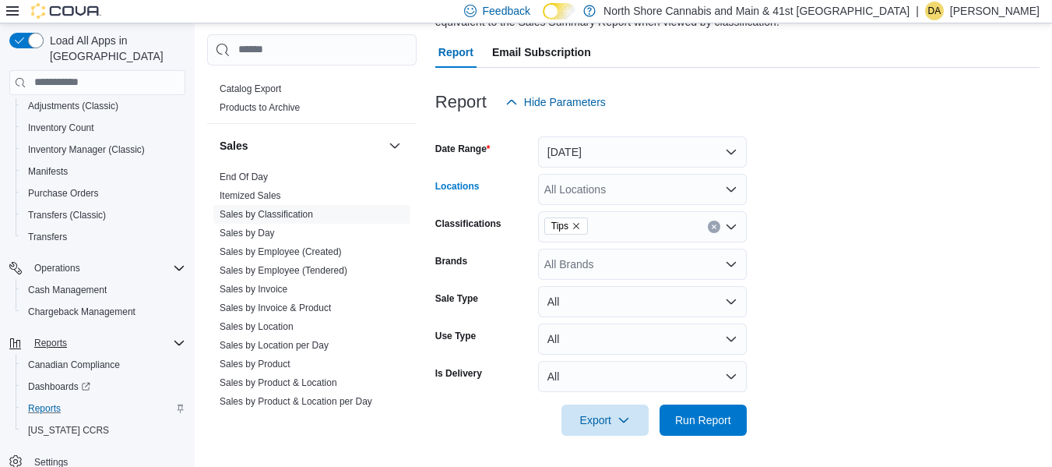
click at [561, 191] on div "All Locations" at bounding box center [642, 189] width 209 height 31
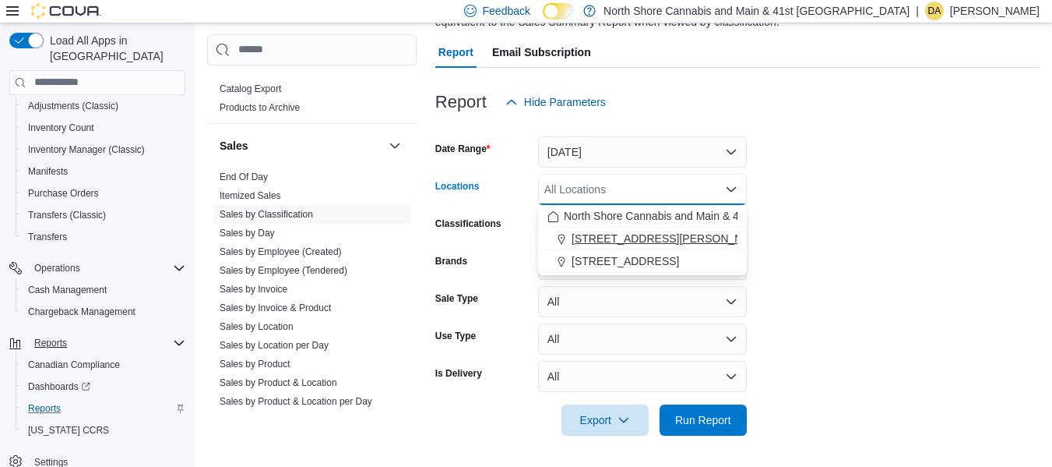
click at [583, 238] on span "[STREET_ADDRESS][PERSON_NAME]" at bounding box center [671, 239] width 198 height 16
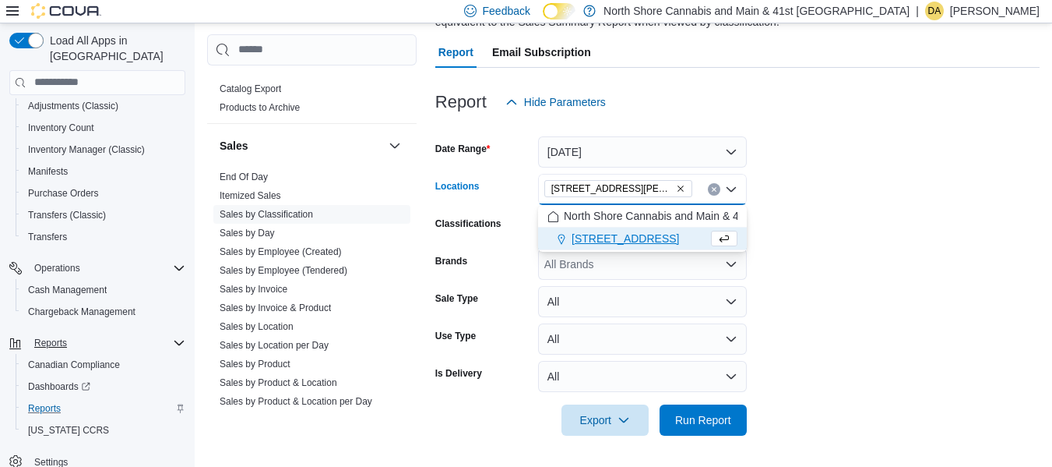
click at [756, 344] on form "Date Range [DATE] Locations [STREET_ADDRESS][PERSON_NAME] Selected. [STREET_ADD…" at bounding box center [737, 277] width 604 height 318
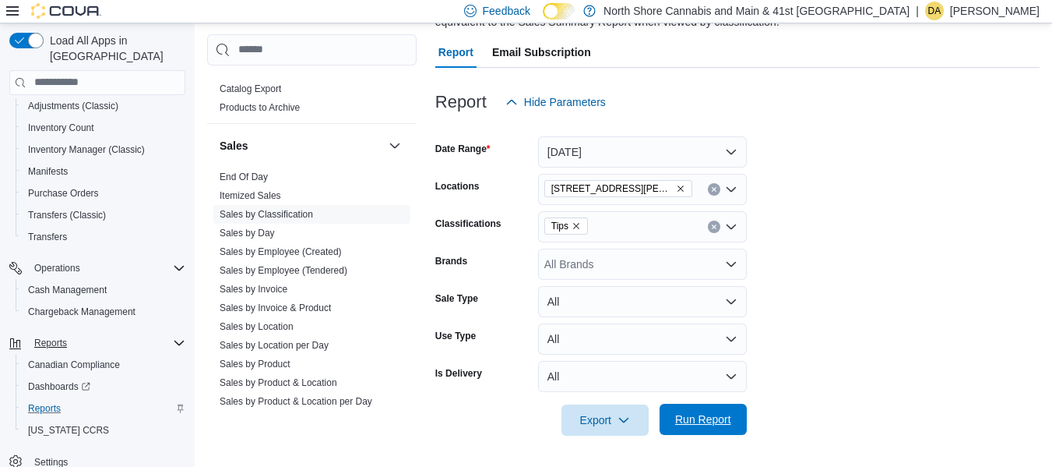
click at [710, 413] on span "Run Report" at bounding box center [703, 419] width 56 height 16
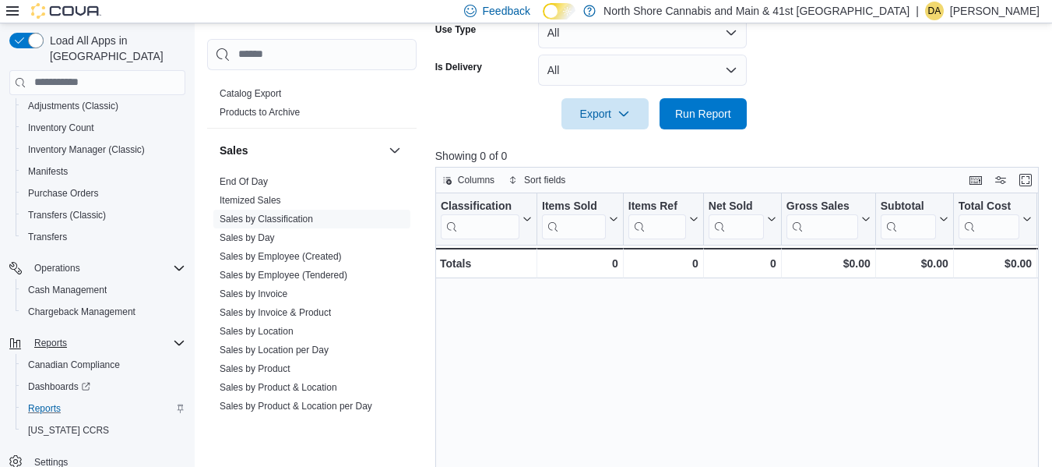
scroll to position [534, 0]
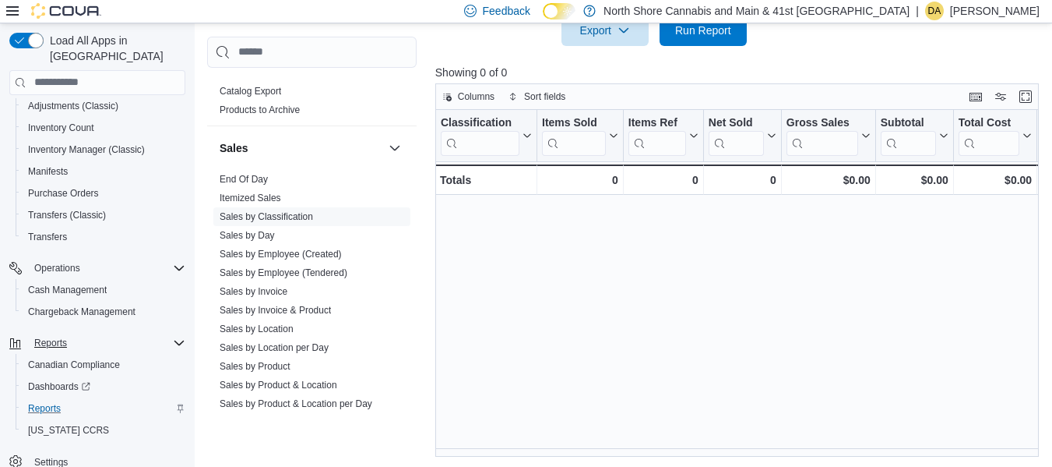
drag, startPoint x: 717, startPoint y: 447, endPoint x: 721, endPoint y: 457, distance: 11.2
click at [724, 456] on div "Classification Click to view column header actions Items Sold Click to view col…" at bounding box center [740, 283] width 610 height 347
drag, startPoint x: 721, startPoint y: 456, endPoint x: 798, endPoint y: 442, distance: 77.6
click at [798, 442] on div "Classification Click to view column header actions Items Sold Click to view col…" at bounding box center [740, 283] width 610 height 347
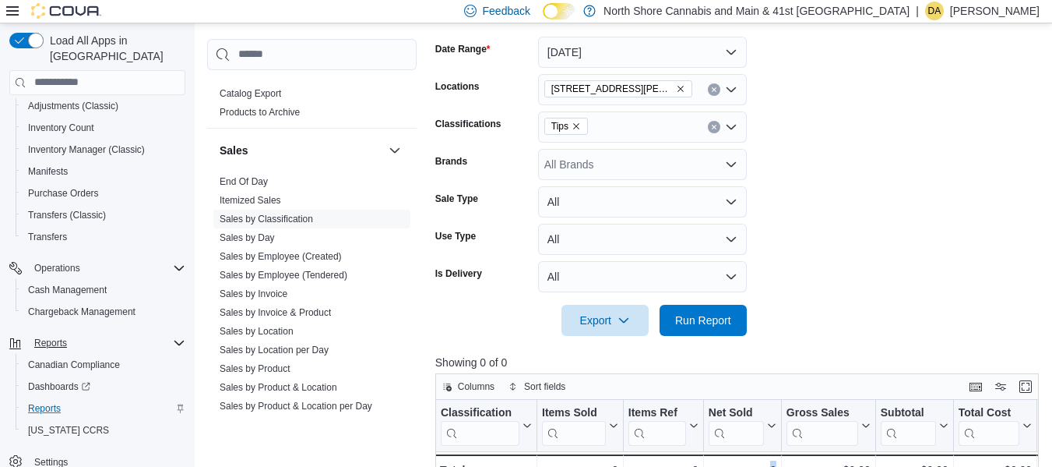
scroll to position [156, 0]
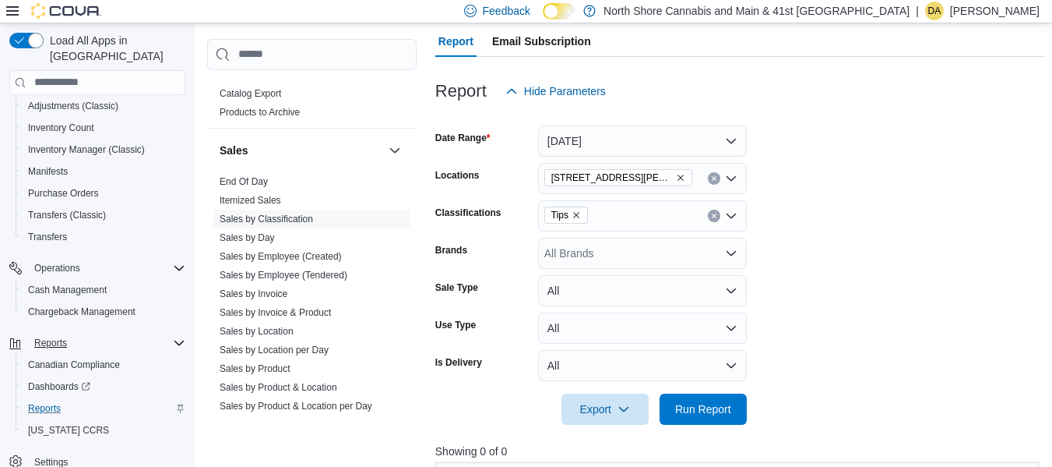
click at [579, 217] on icon "Remove Tips from selection in this group" at bounding box center [576, 215] width 6 height 6
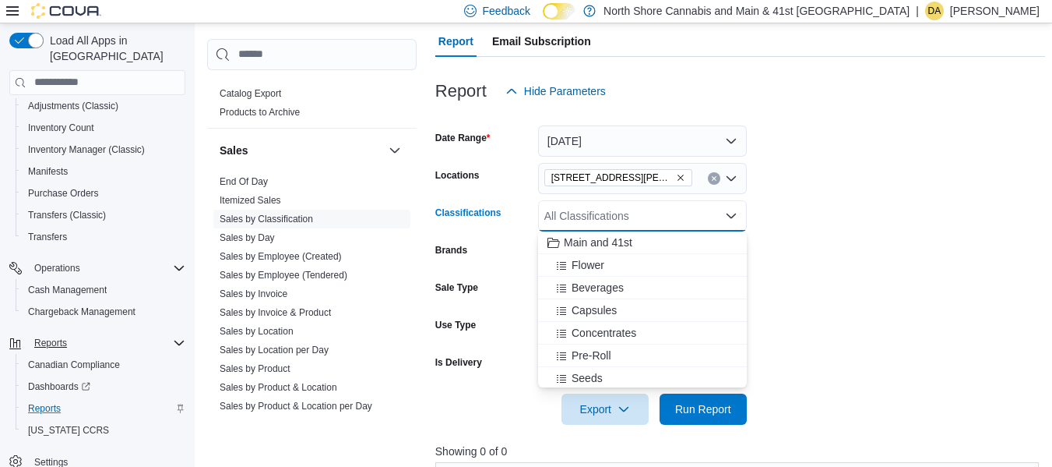
click at [608, 212] on div "All Classifications Combo box. Selected. Combo box input. All Classifications. …" at bounding box center [642, 215] width 209 height 31
click at [602, 242] on span "Main and 41st" at bounding box center [598, 242] width 69 height 16
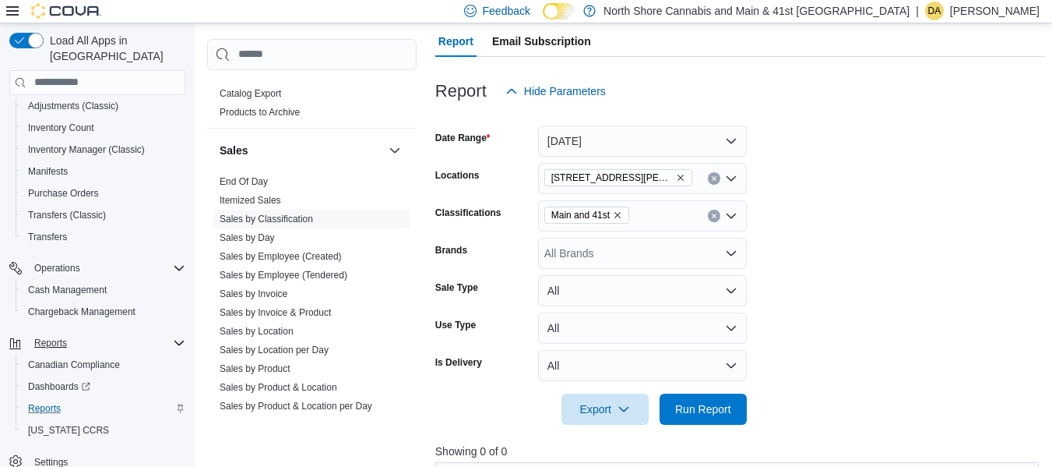
click at [1013, 241] on form "Date Range [DATE] Locations [STREET_ADDRESS][PERSON_NAME] Classifications Main …" at bounding box center [740, 266] width 610 height 318
click at [721, 401] on span "Run Report" at bounding box center [703, 408] width 56 height 16
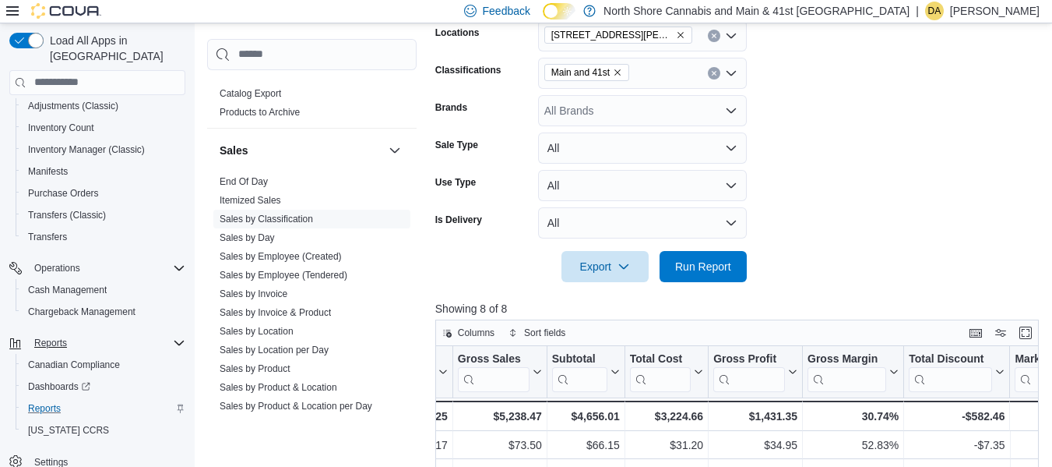
scroll to position [225, 0]
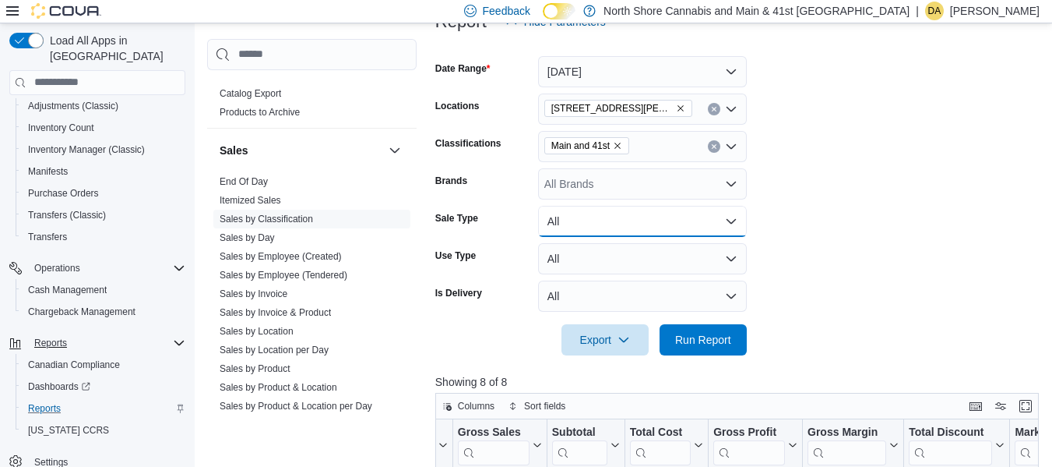
click at [575, 222] on button "All" at bounding box center [642, 221] width 209 height 31
click at [478, 345] on div "Export Run Report" at bounding box center [591, 339] width 312 height 31
click at [604, 257] on button "All" at bounding box center [642, 258] width 209 height 31
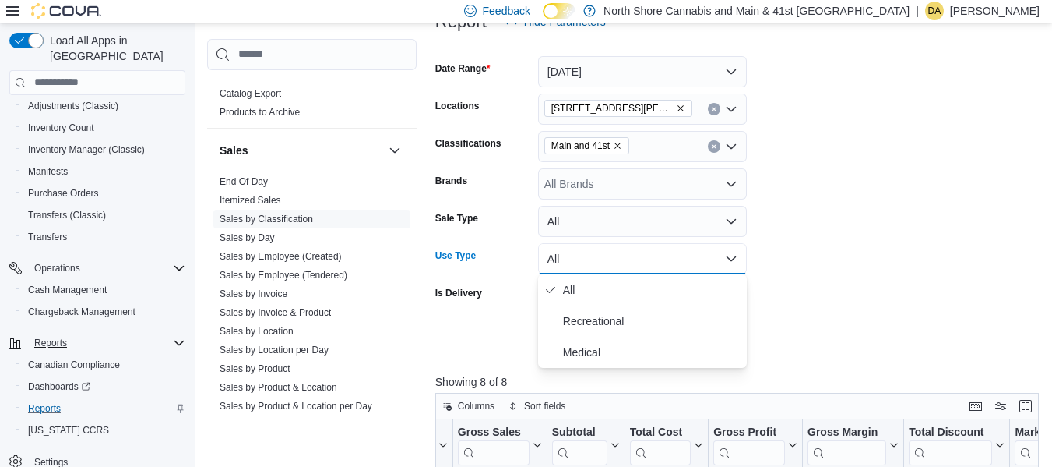
click at [851, 190] on form "Date Range [DATE] Locations [STREET_ADDRESS][PERSON_NAME] Classifications Main …" at bounding box center [740, 196] width 610 height 318
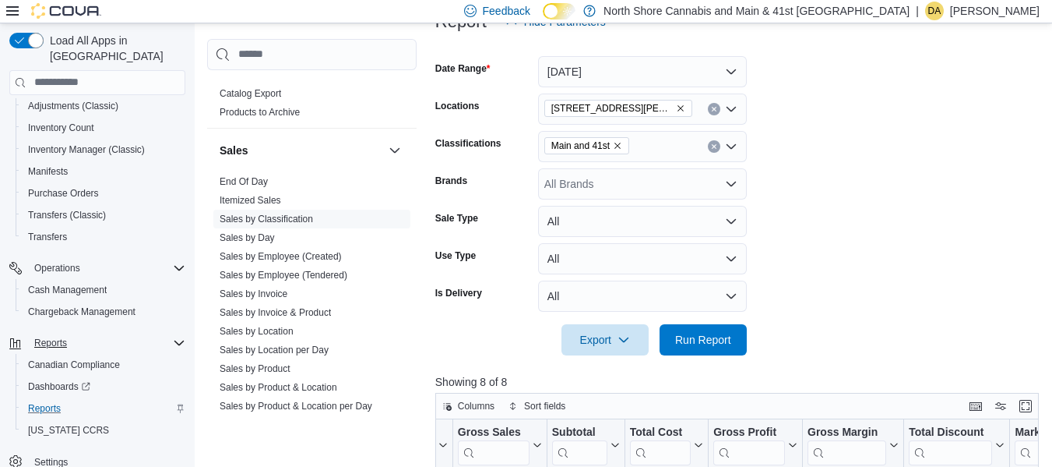
click at [618, 144] on icon "Remove Main and 41st from selection in this group" at bounding box center [617, 145] width 9 height 9
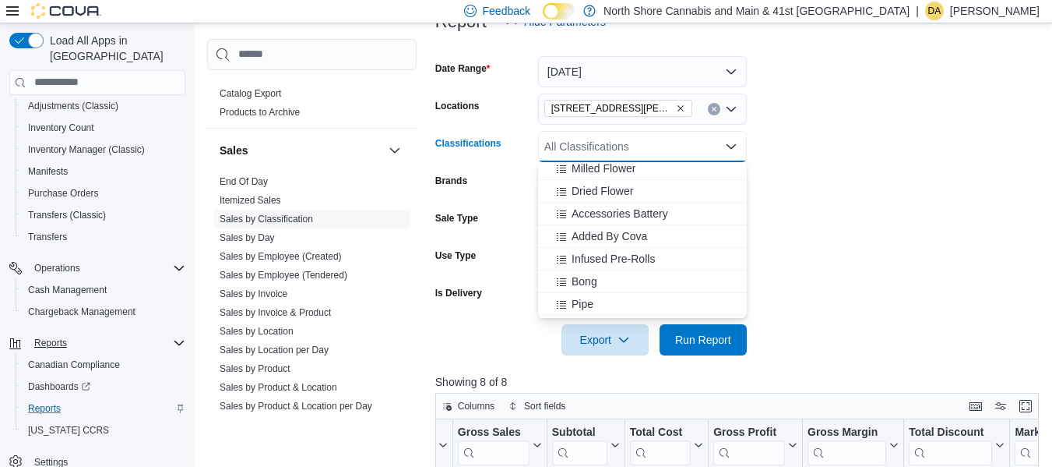
scroll to position [477, 0]
click at [799, 192] on form "Date Range [DATE] Locations [STREET_ADDRESS][PERSON_NAME] All Classifications C…" at bounding box center [740, 196] width 610 height 318
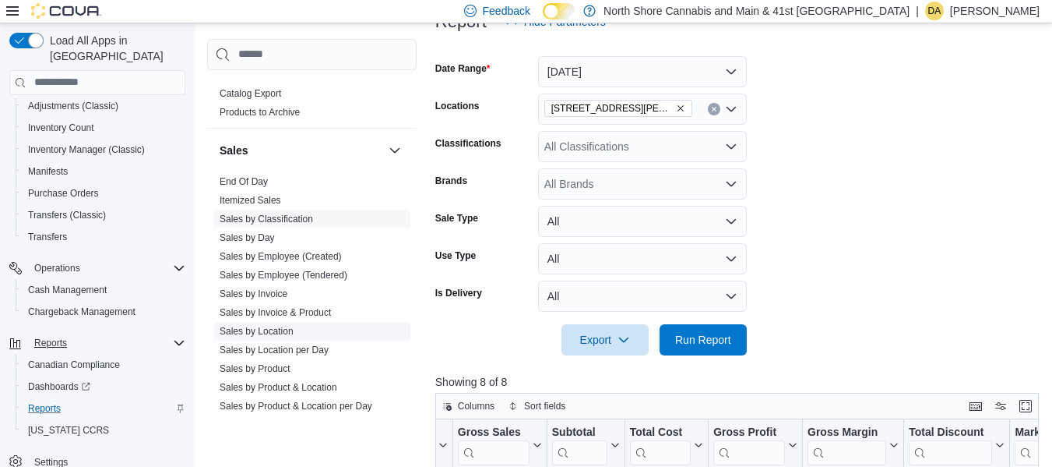
click at [282, 326] on link "Sales by Location" at bounding box center [257, 331] width 74 height 11
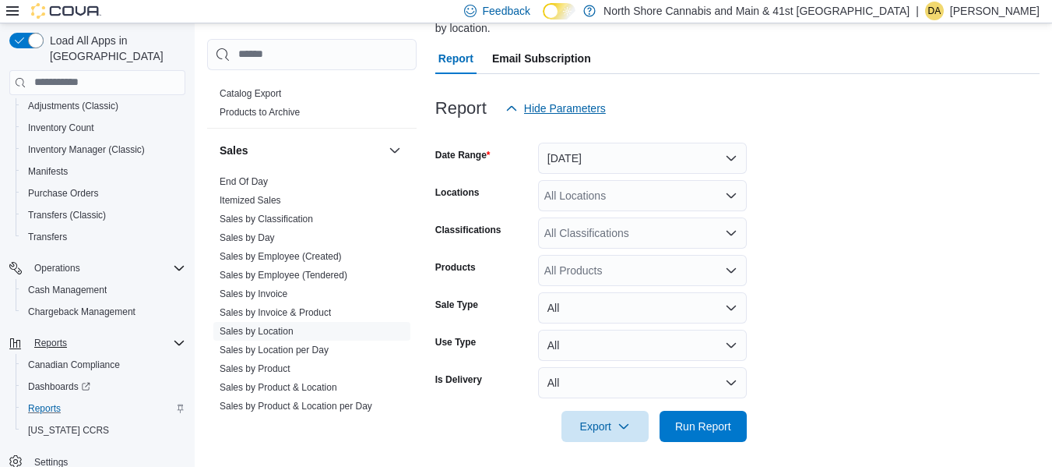
scroll to position [145, 0]
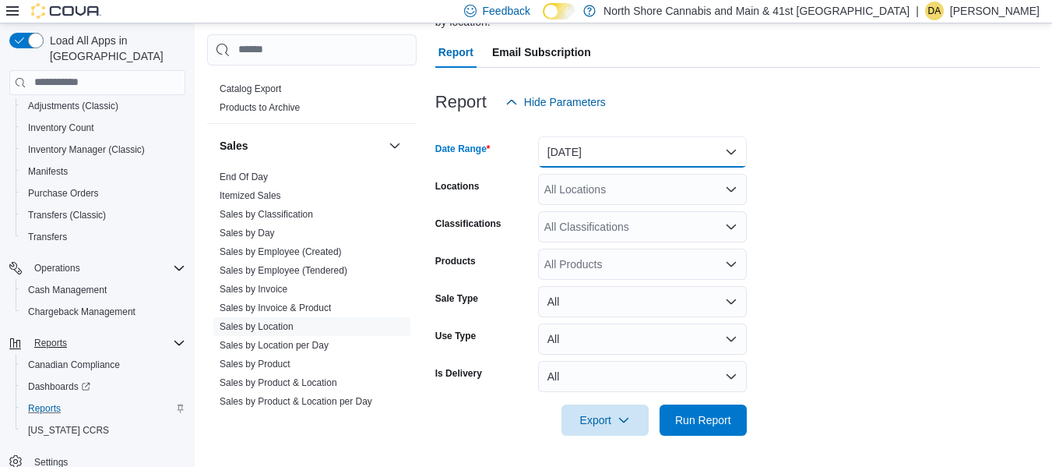
click at [588, 166] on button "[DATE]" at bounding box center [642, 151] width 209 height 31
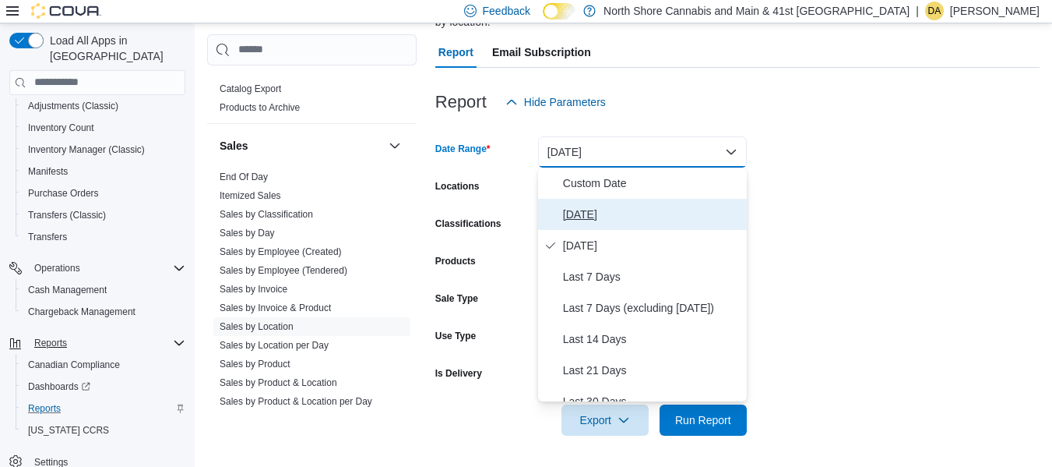
click at [606, 208] on span "[DATE]" at bounding box center [652, 214] width 178 height 19
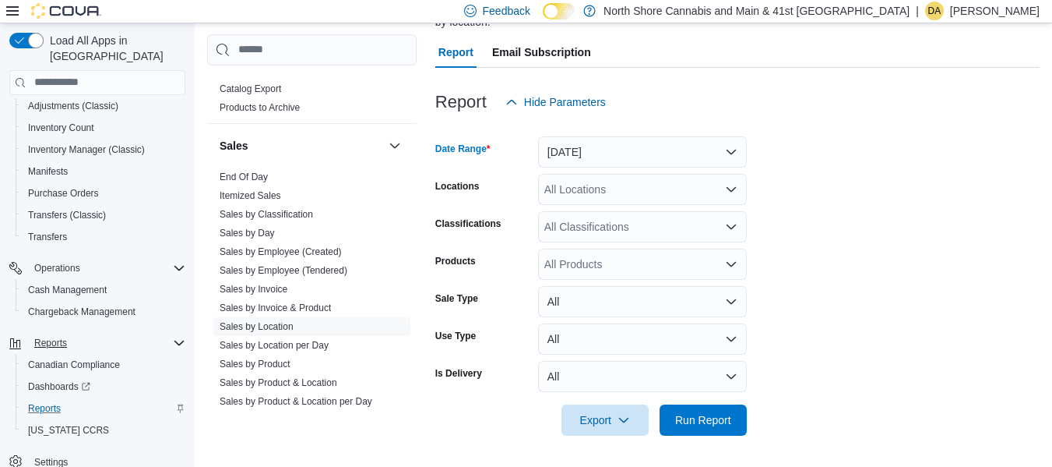
click at [994, 185] on form "Date Range [DATE] Locations All Locations Classifications All Classifications P…" at bounding box center [737, 277] width 604 height 318
drag, startPoint x: 512, startPoint y: 171, endPoint x: 555, endPoint y: 181, distance: 44.8
click at [512, 171] on form "Date Range [DATE] Locations All Locations Classifications All Classifications P…" at bounding box center [737, 277] width 604 height 318
click at [564, 183] on div "All Locations" at bounding box center [642, 189] width 209 height 31
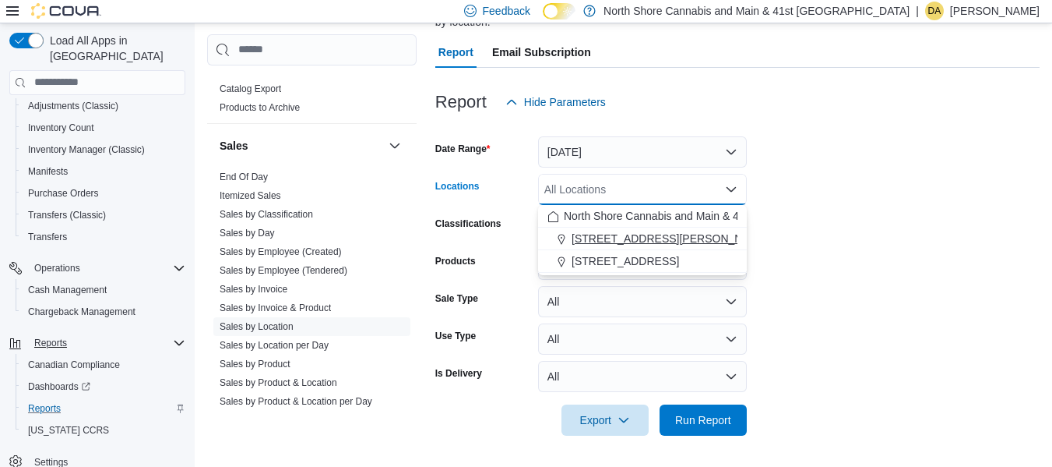
click at [588, 230] on button "[STREET_ADDRESS][PERSON_NAME]" at bounding box center [642, 238] width 209 height 23
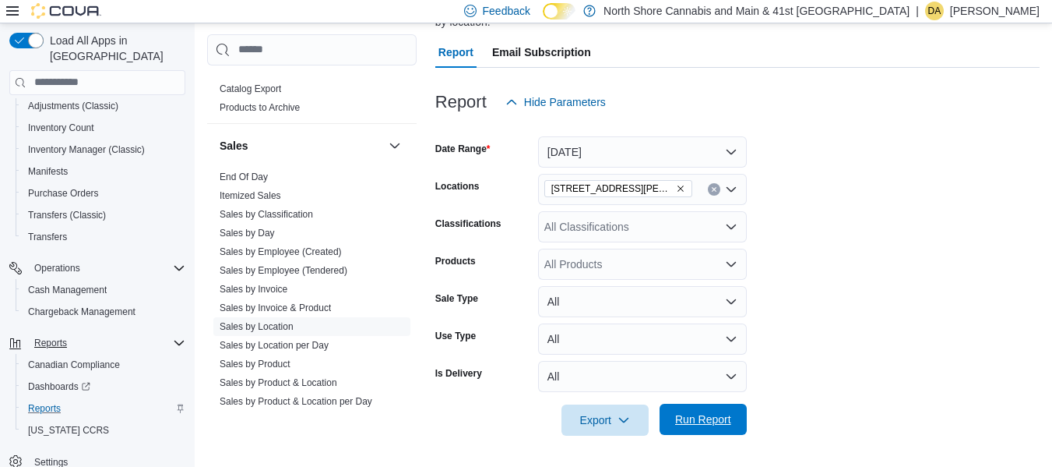
click at [724, 408] on span "Run Report" at bounding box center [703, 418] width 69 height 31
